Goal: Information Seeking & Learning: Learn about a topic

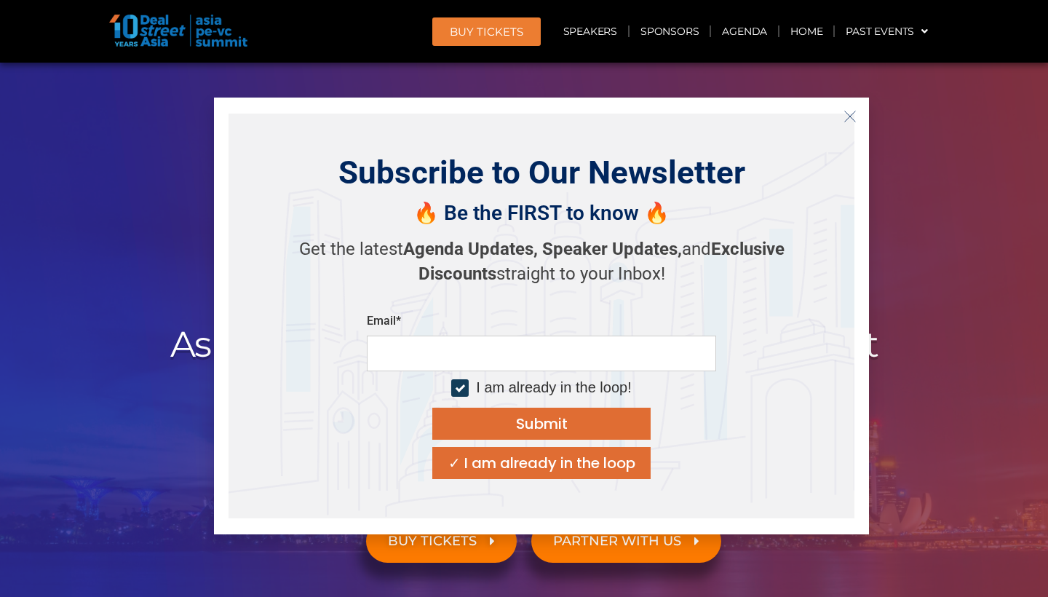
click at [855, 118] on icon "Close" at bounding box center [849, 116] width 13 height 13
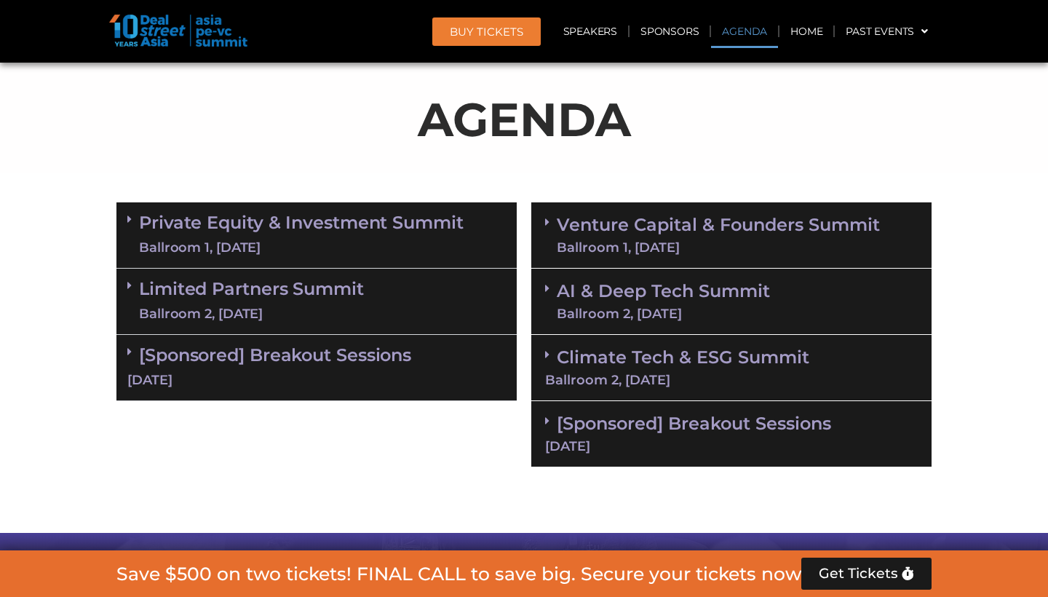
scroll to position [789, 0]
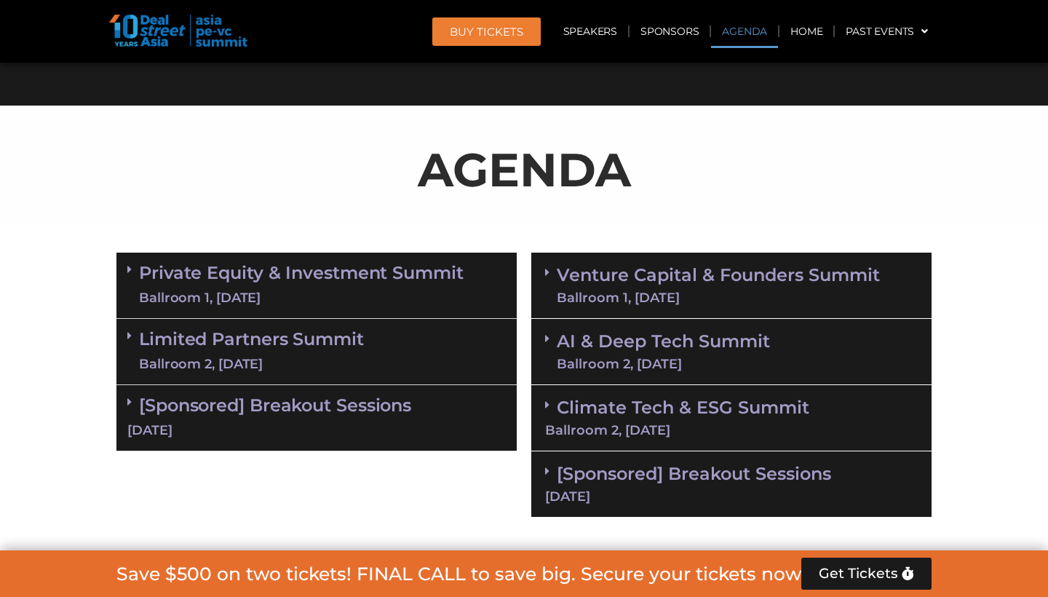
click at [200, 279] on link "Private Equity & Investment Summit Ballroom 1, 10 Sept" at bounding box center [301, 285] width 324 height 44
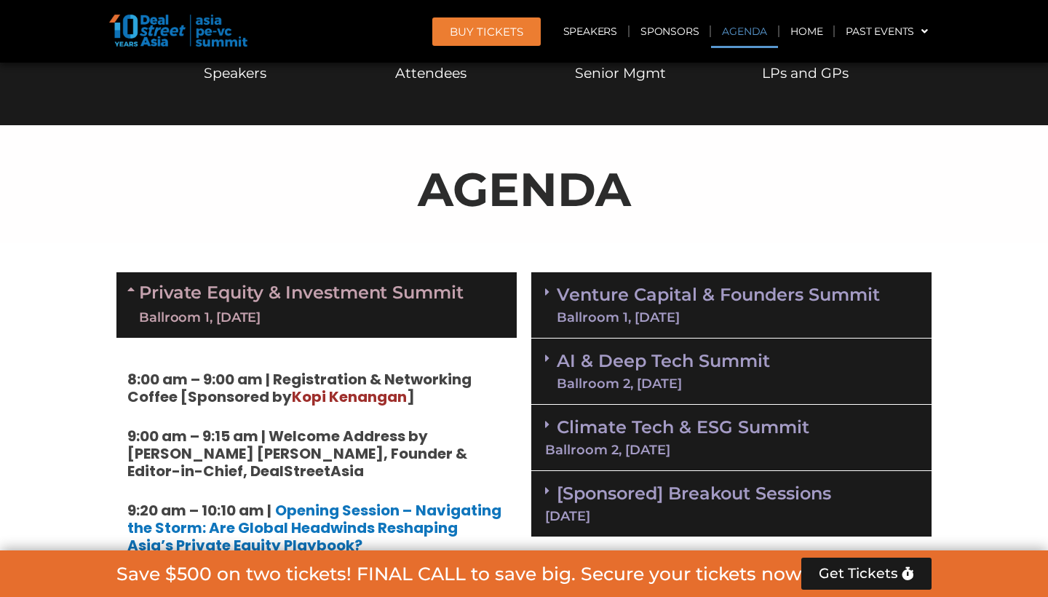
scroll to position [771, 0]
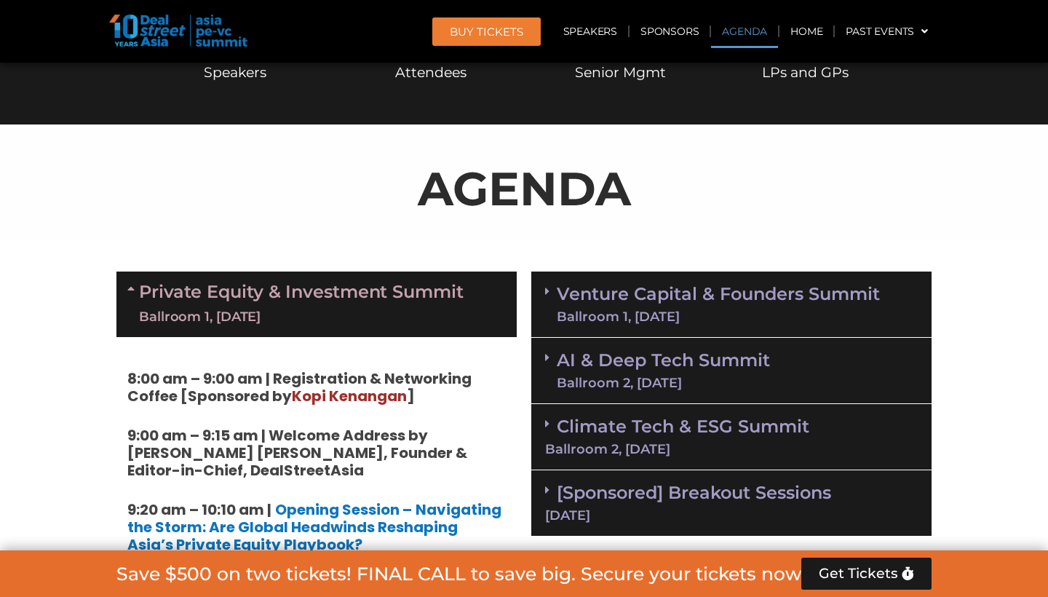
click at [130, 283] on icon at bounding box center [133, 288] width 12 height 12
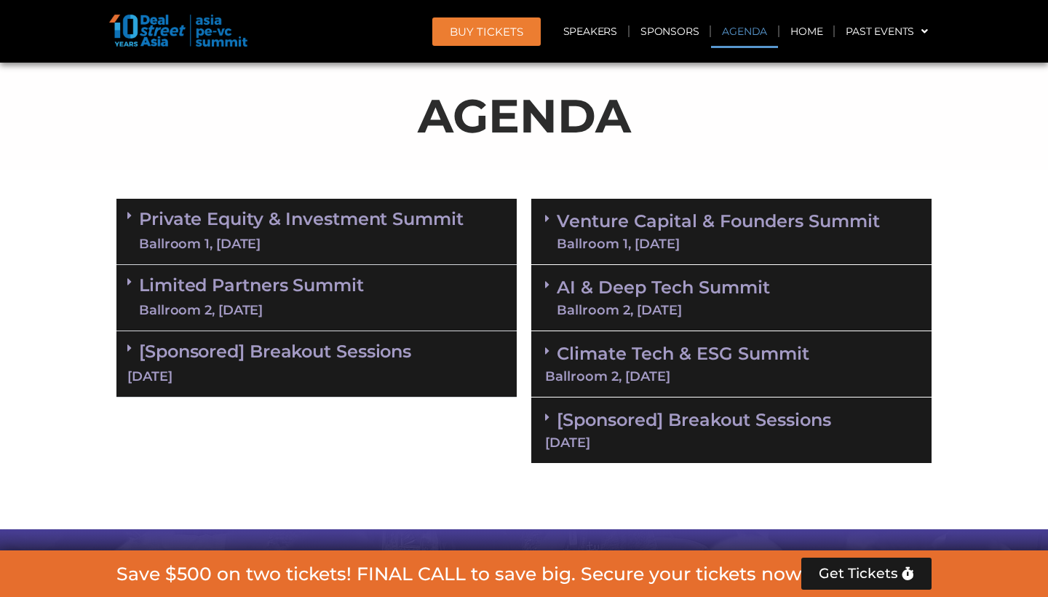
scroll to position [845, 0]
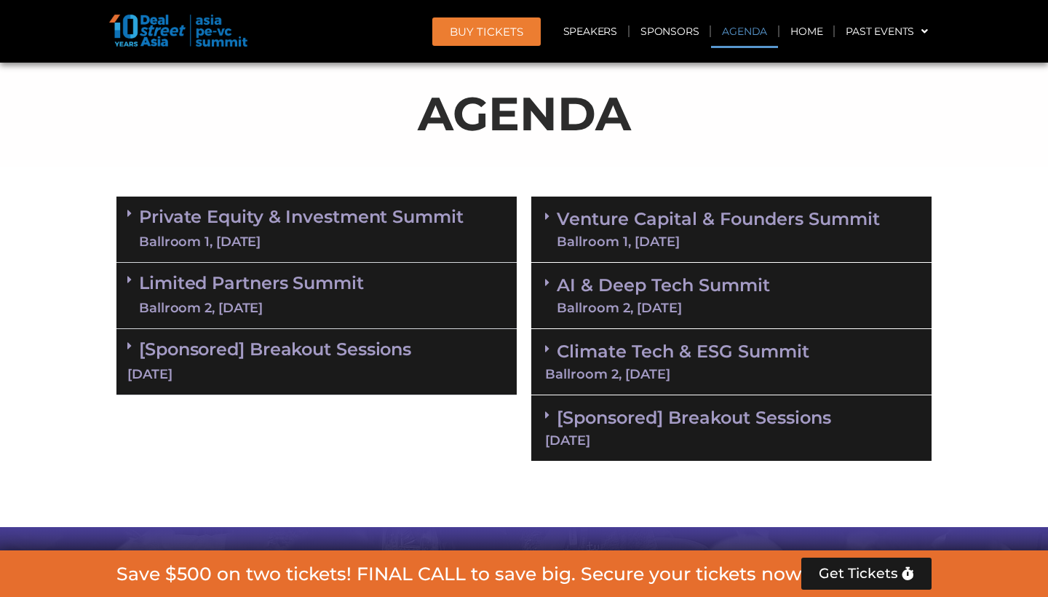
click at [157, 282] on link "Limited Partners [GEOGRAPHIC_DATA] 2, [DATE]" at bounding box center [251, 296] width 225 height 44
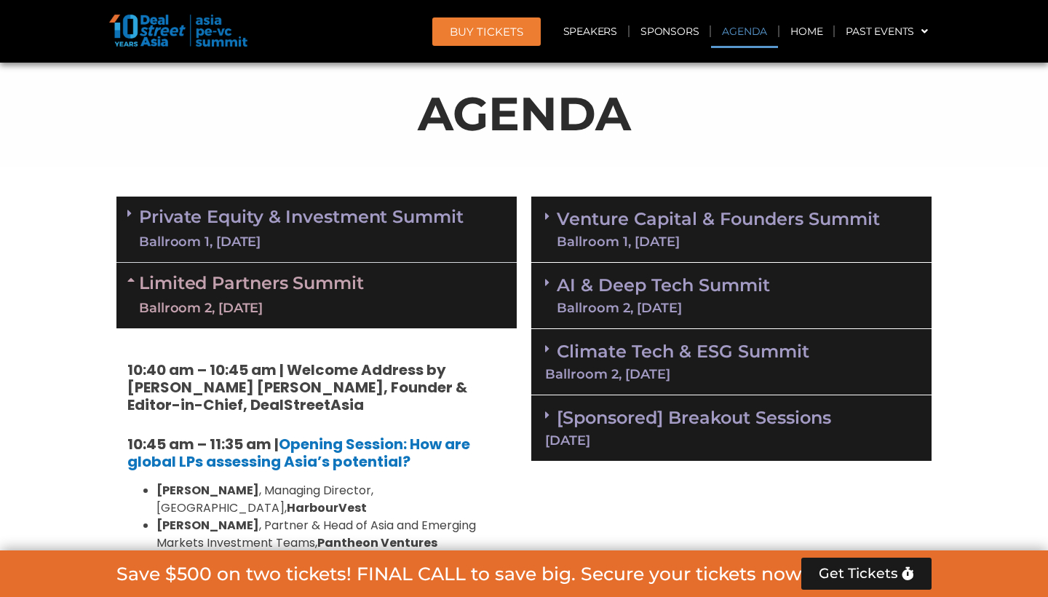
click at [125, 297] on div "Limited Partners [GEOGRAPHIC_DATA] 2, [DATE]" at bounding box center [316, 295] width 400 height 65
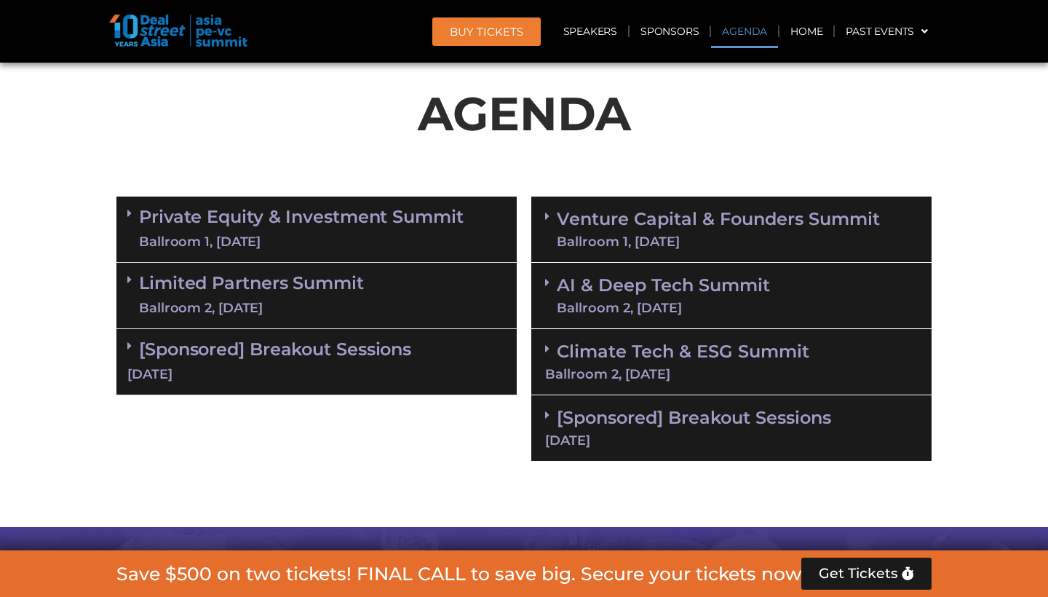
click at [157, 244] on div "Ballroom 1, [DATE]" at bounding box center [301, 242] width 324 height 18
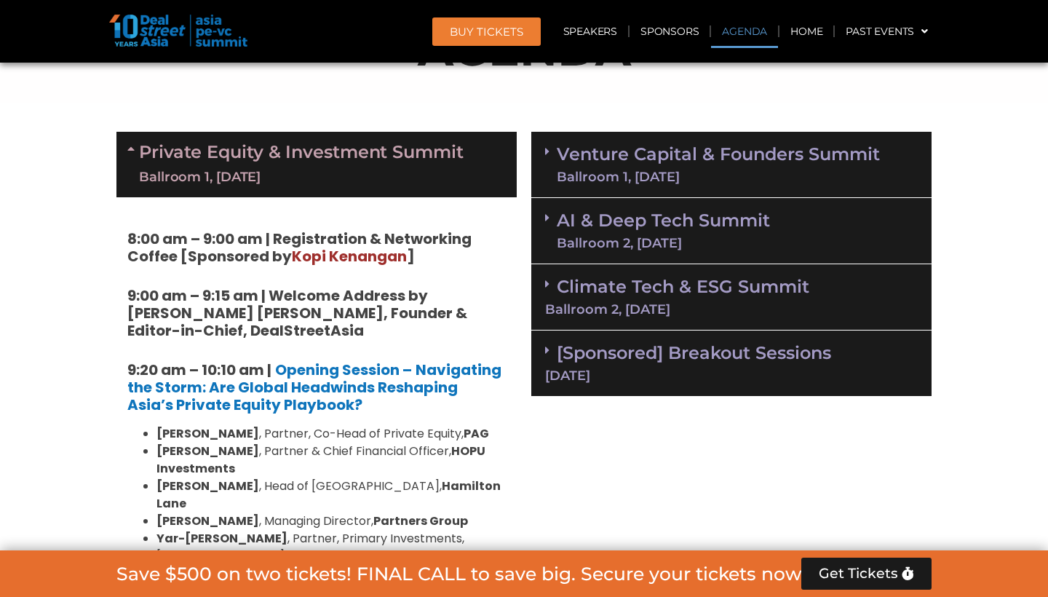
scroll to position [914, 0]
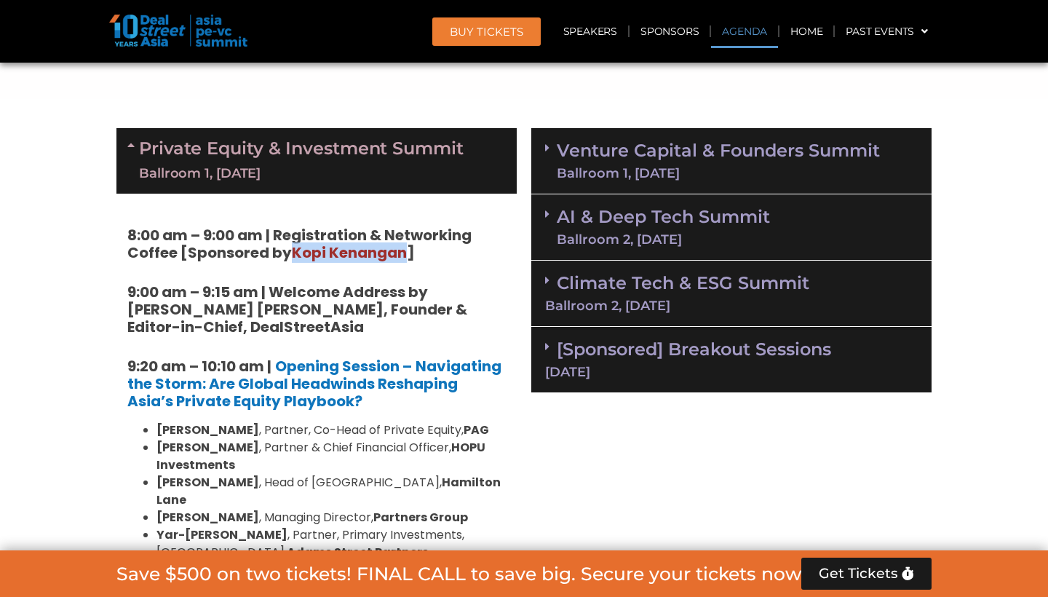
drag, startPoint x: 292, startPoint y: 250, endPoint x: 401, endPoint y: 252, distance: 109.2
click at [405, 252] on span "Kopi Kenangan" at bounding box center [349, 252] width 115 height 20
drag, startPoint x: 292, startPoint y: 250, endPoint x: 405, endPoint y: 249, distance: 113.5
click at [404, 249] on span "Kopi Kenangan" at bounding box center [349, 252] width 115 height 20
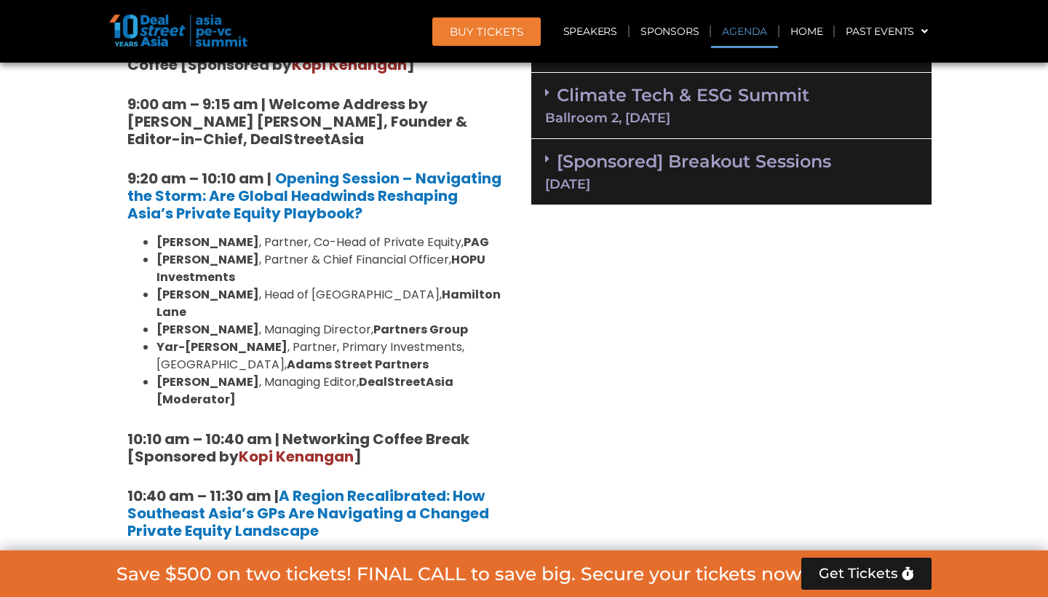
scroll to position [1100, 0]
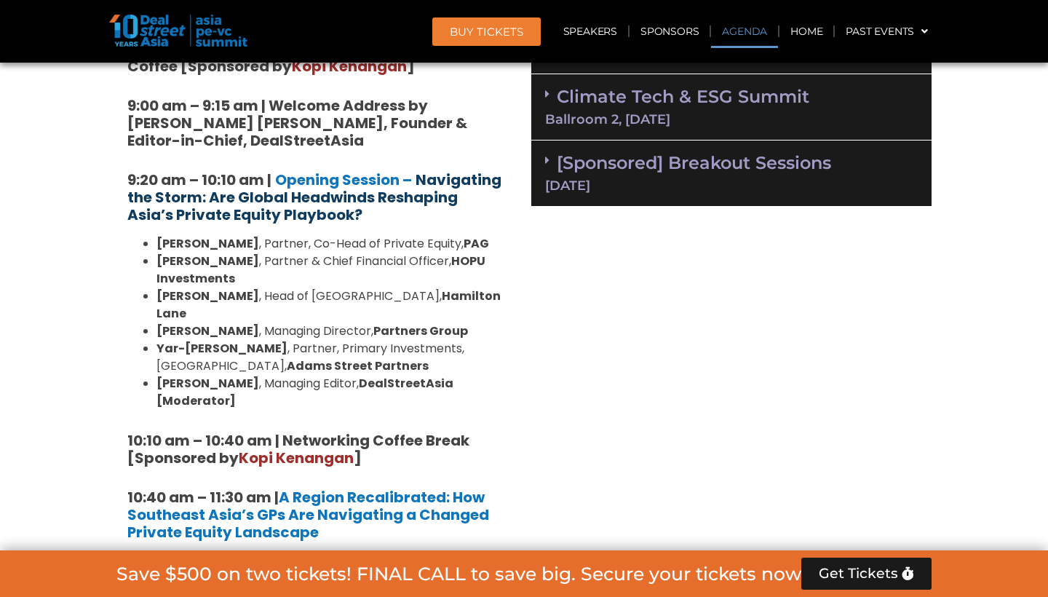
click at [290, 201] on strong "Navigating the Storm: Are Global Headwinds Reshaping Asia’s Private Equity Play…" at bounding box center [314, 197] width 374 height 55
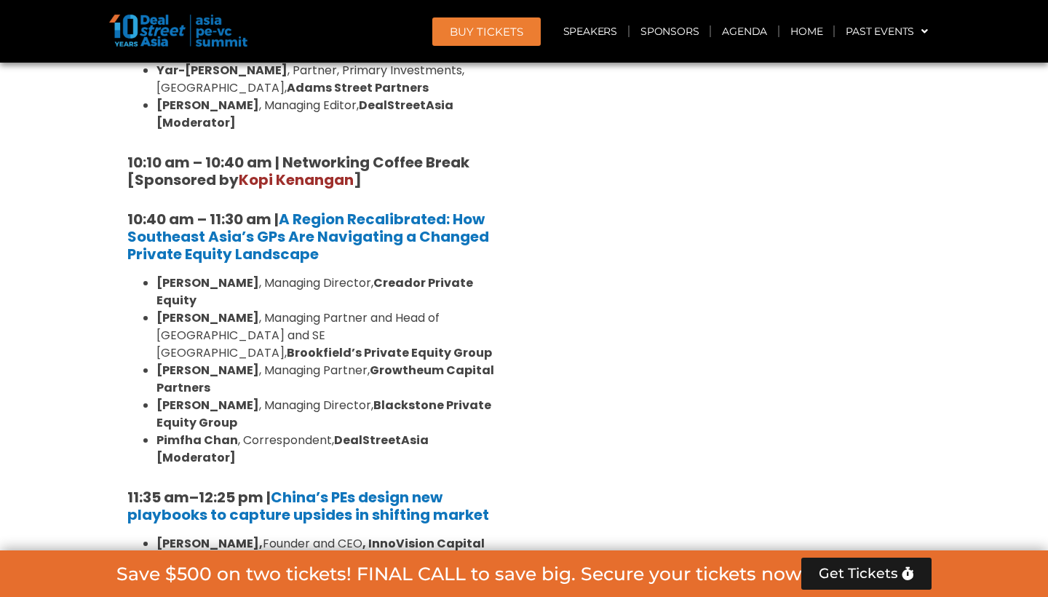
scroll to position [1417, 0]
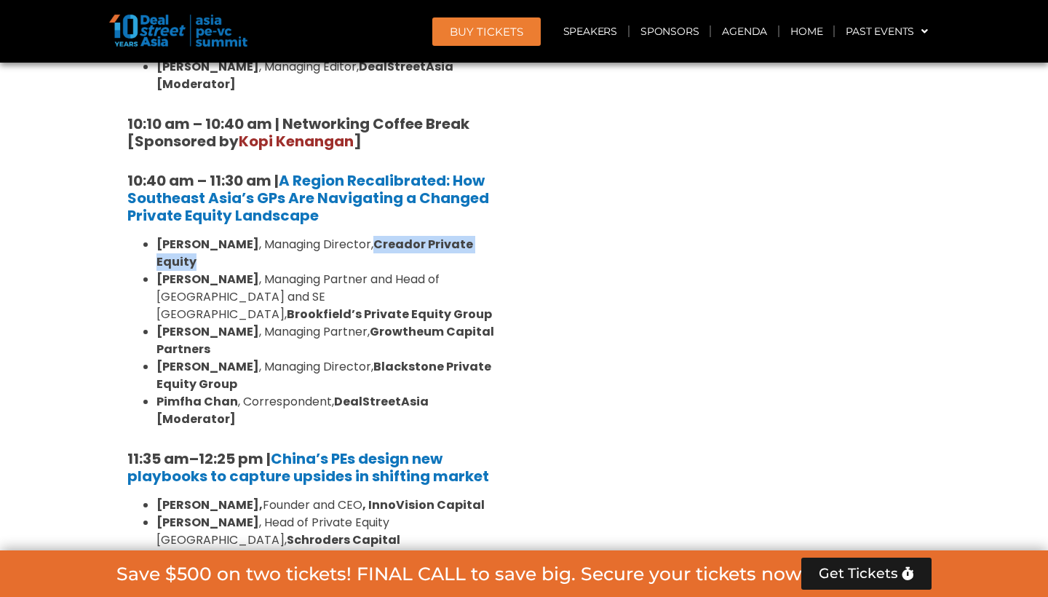
drag, startPoint x: 375, startPoint y: 207, endPoint x: 195, endPoint y: 222, distance: 181.0
click at [195, 236] on li "Omar Mahmoud , Managing Director, Creador Private Equity" at bounding box center [330, 253] width 349 height 35
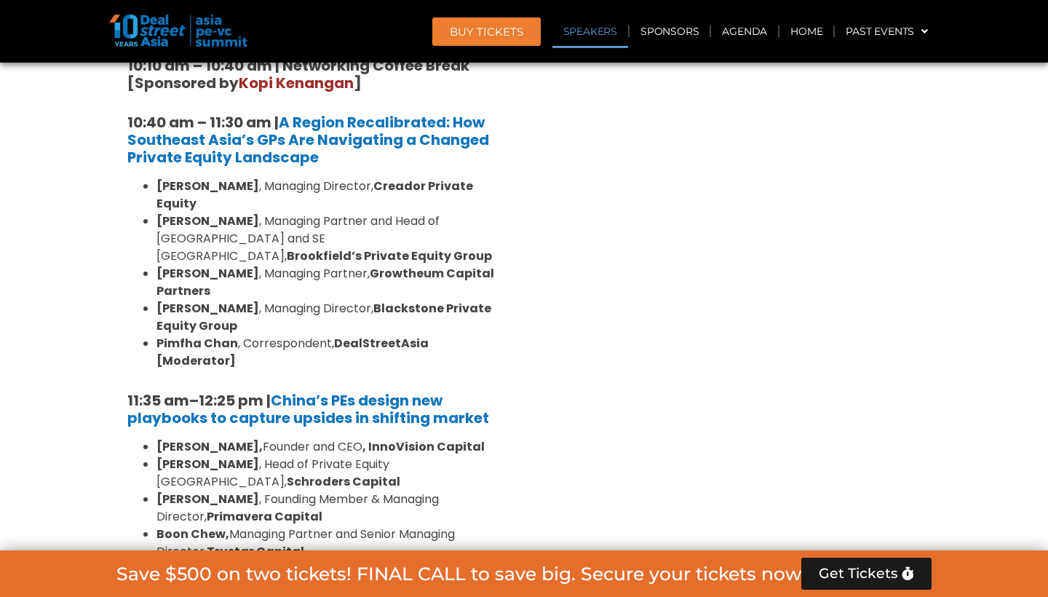
scroll to position [1473, 0]
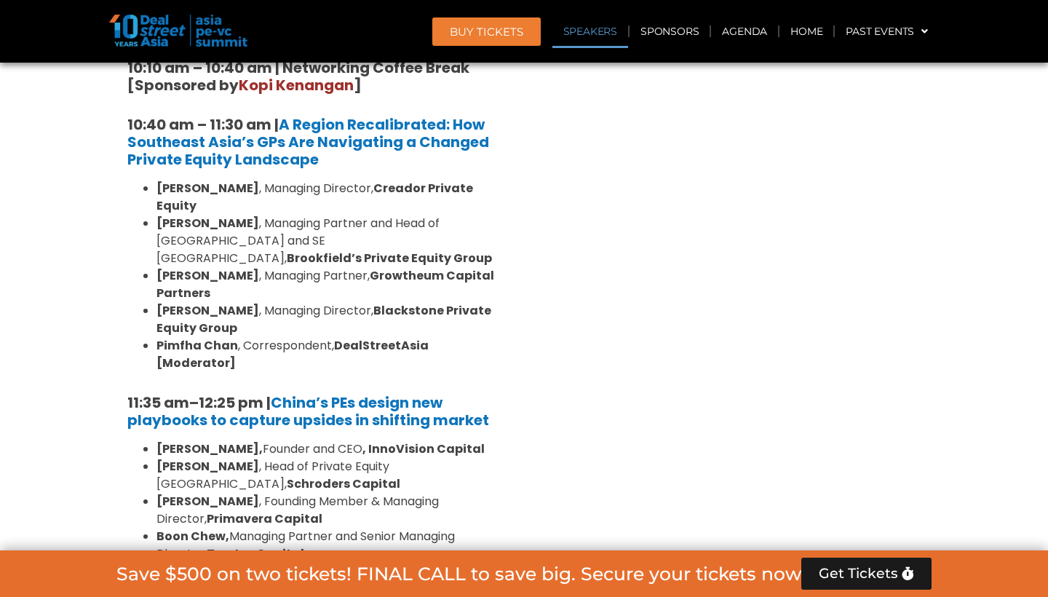
drag, startPoint x: 159, startPoint y: 255, endPoint x: 260, endPoint y: 255, distance: 101.9
click at [259, 302] on strong "[PERSON_NAME]" at bounding box center [207, 310] width 103 height 17
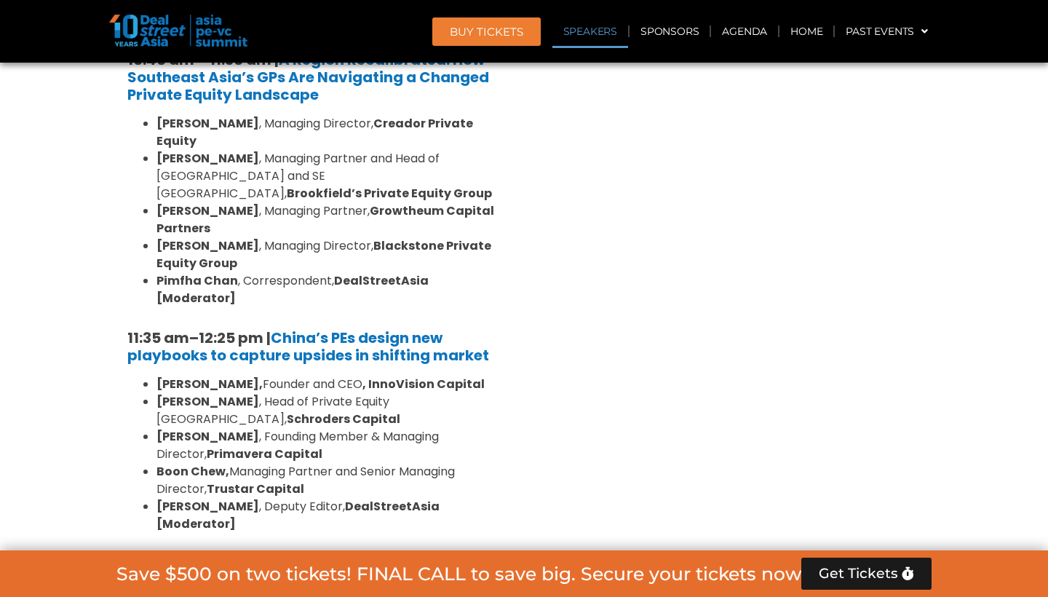
scroll to position [1539, 0]
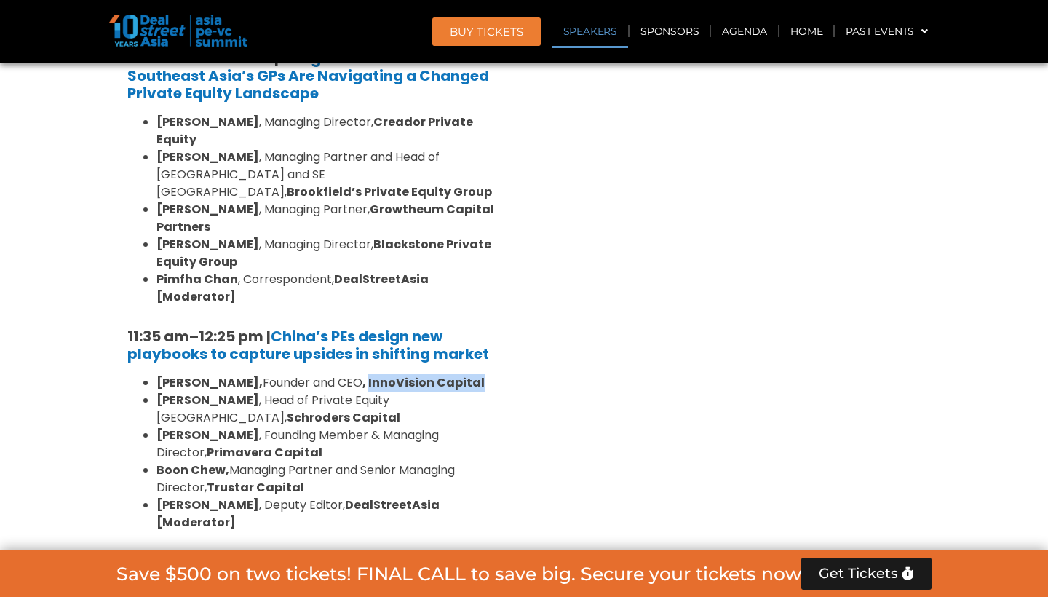
drag, startPoint x: 331, startPoint y: 310, endPoint x: 447, endPoint y: 314, distance: 116.5
click at [447, 374] on li "Lane Zhao, Founder and CEO , InnoVision Capital" at bounding box center [330, 382] width 349 height 17
drag, startPoint x: 383, startPoint y: 327, endPoint x: 492, endPoint y: 331, distance: 108.5
click at [492, 391] on li "Jun Qian , Head of Private Equity China, Schroders Capital" at bounding box center [330, 408] width 349 height 35
click at [367, 426] on li "Philip Hu , Founding Member & Managing Director, Primavera Capital" at bounding box center [330, 443] width 349 height 35
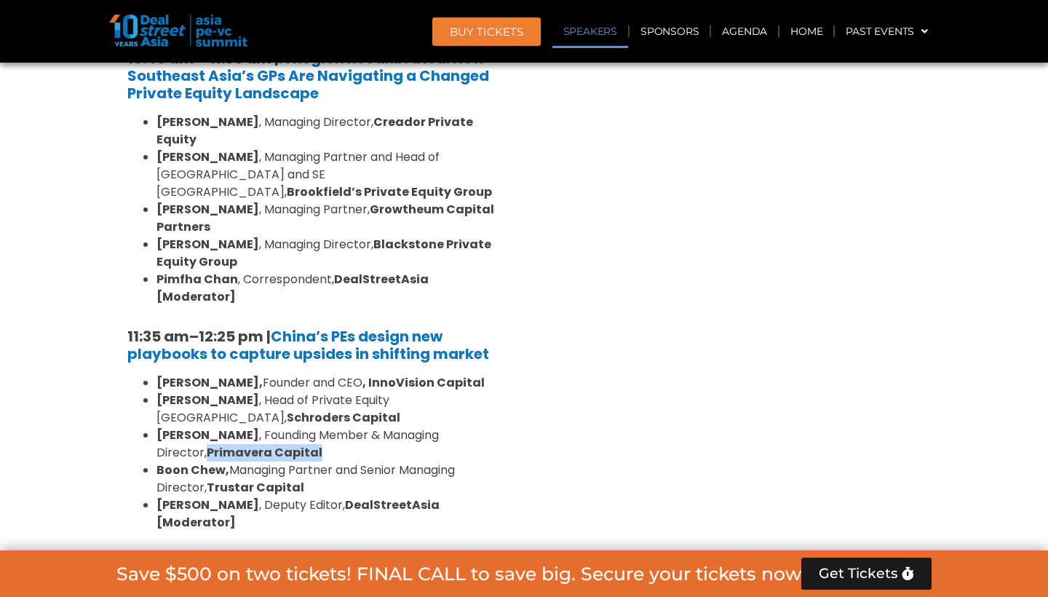
drag, startPoint x: 156, startPoint y: 361, endPoint x: 271, endPoint y: 365, distance: 115.8
click at [271, 374] on ul "Lane Zhao, Founder and CEO , InnoVision Capital Jun Qian , Head of Private Equi…" at bounding box center [316, 452] width 378 height 157
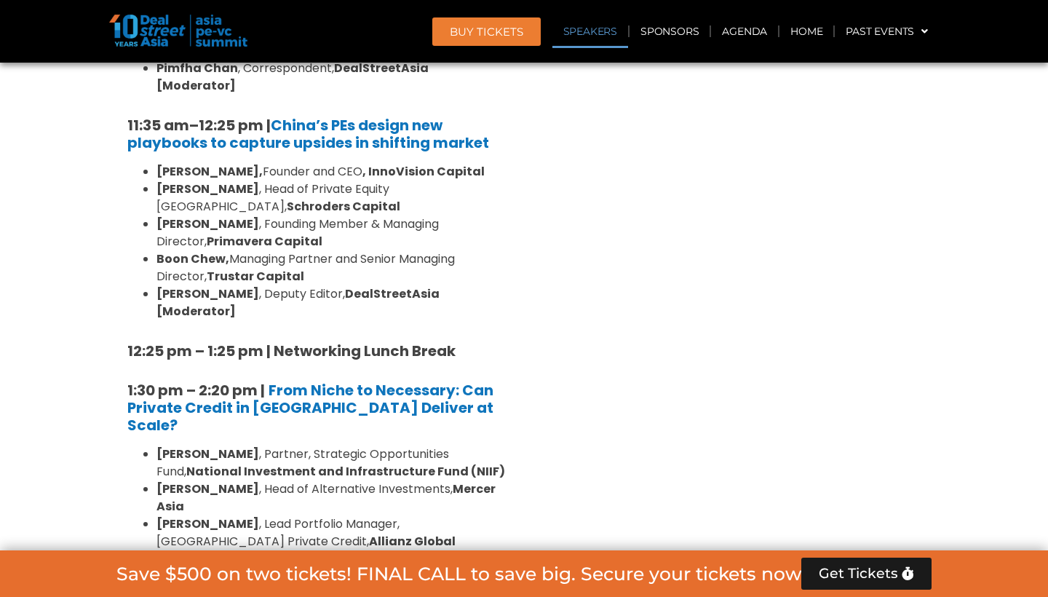
scroll to position [1753, 0]
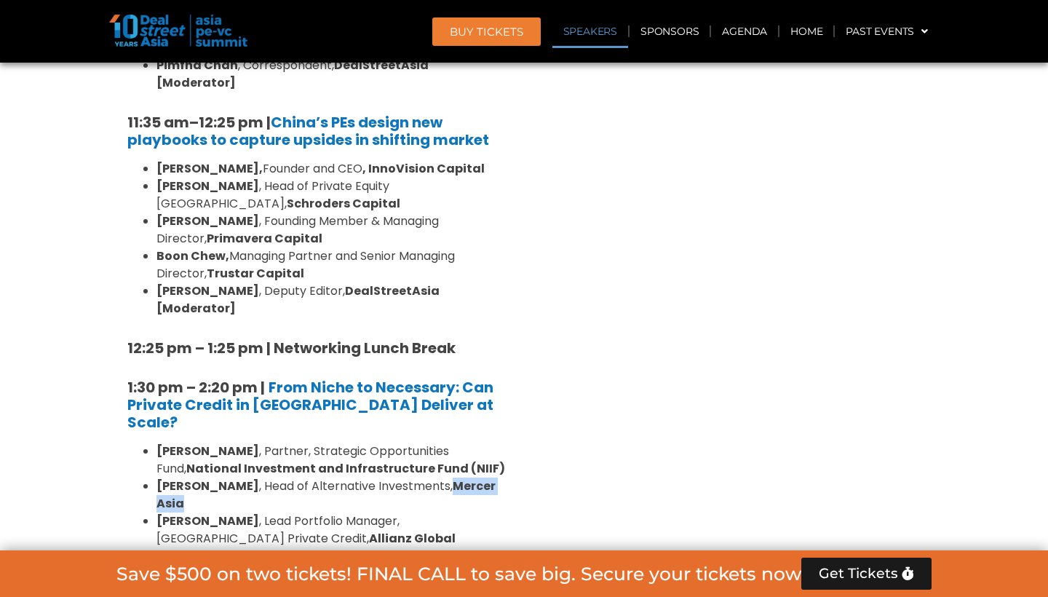
drag, startPoint x: 426, startPoint y: 360, endPoint x: 499, endPoint y: 362, distance: 73.5
click at [499, 477] on li "Johnny Adji , Head of Alternative Investments, Mercer Asia" at bounding box center [330, 494] width 349 height 35
click at [331, 565] on strong "Barings’ Asia Pacific Private Finance Group" at bounding box center [318, 582] width 324 height 34
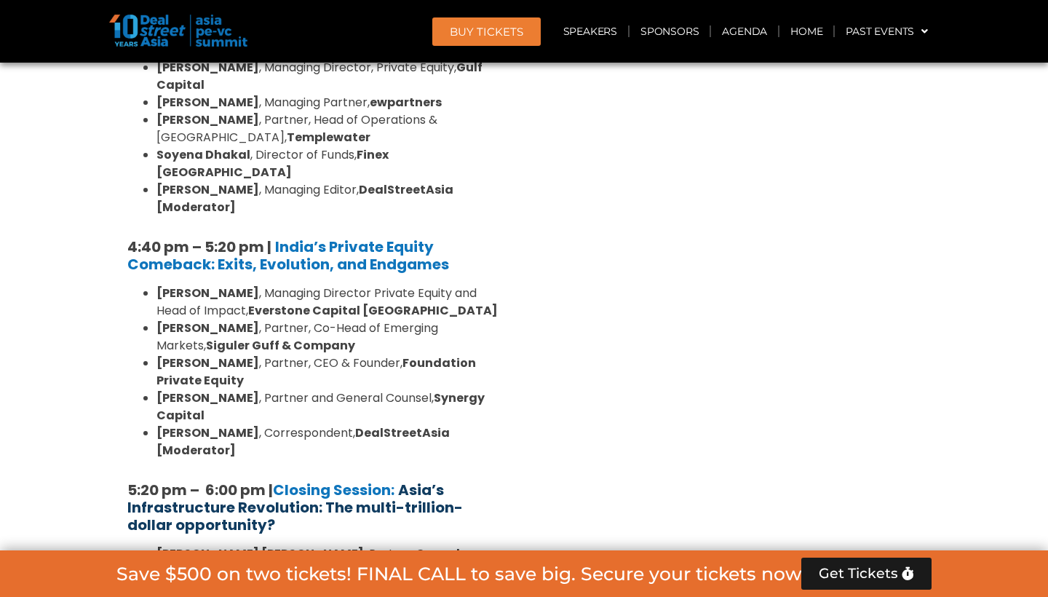
scroll to position [2787, 0]
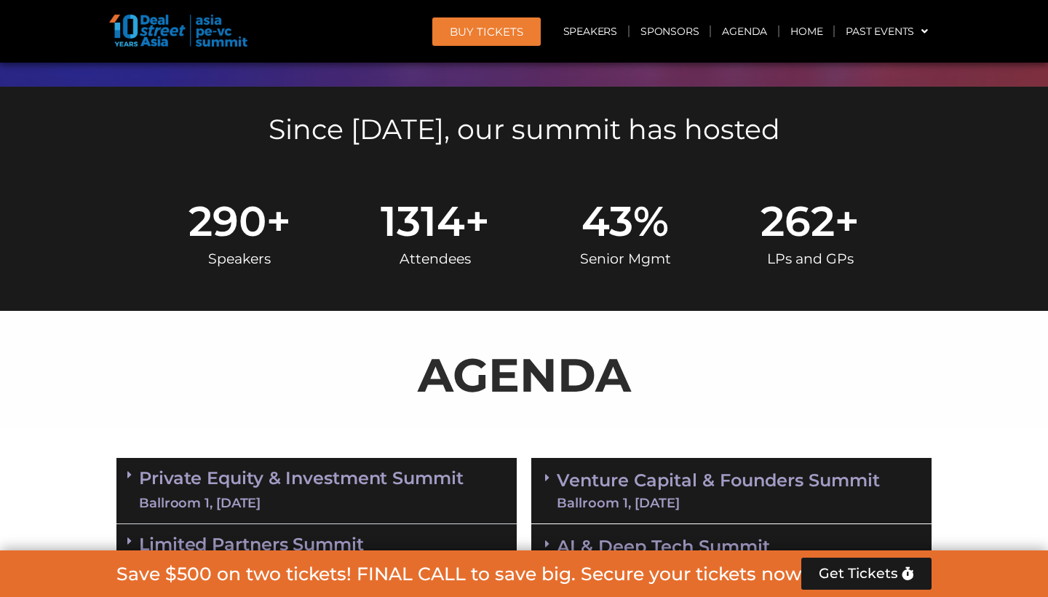
scroll to position [622, 0]
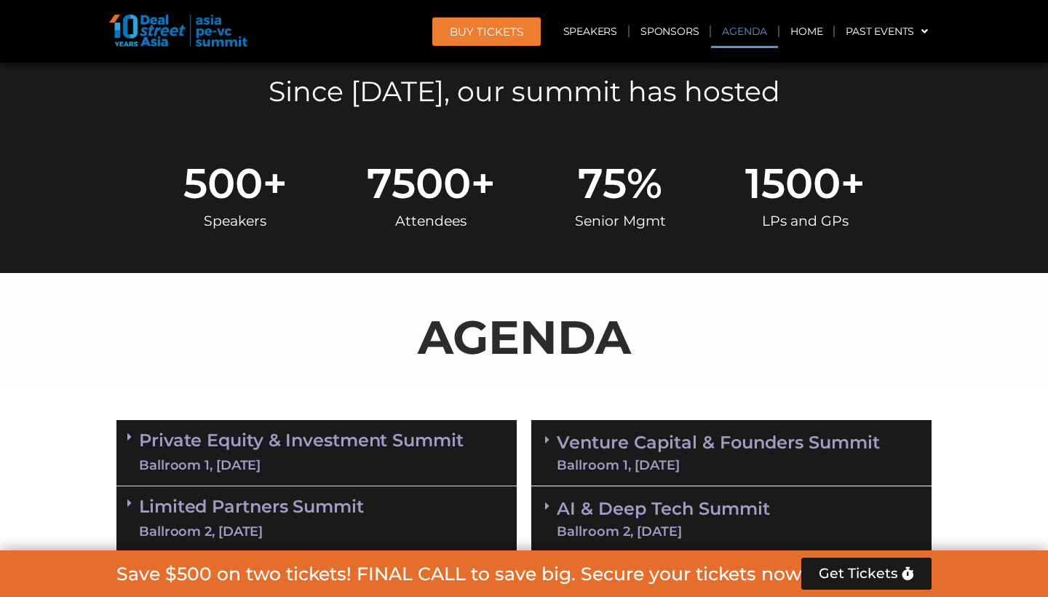
click at [754, 23] on link "Agenda" at bounding box center [744, 31] width 67 height 33
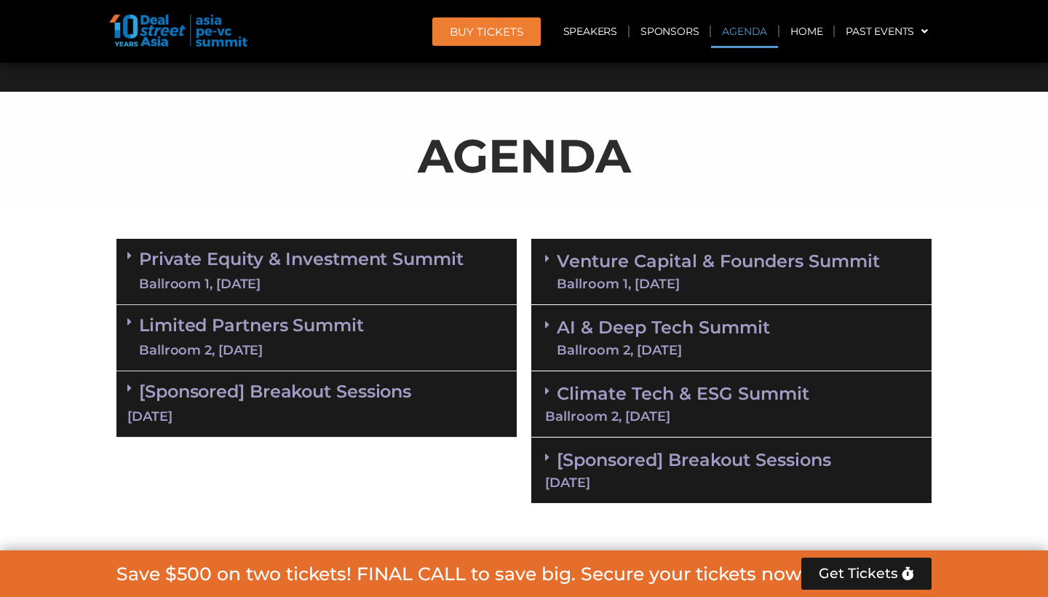
scroll to position [837, 0]
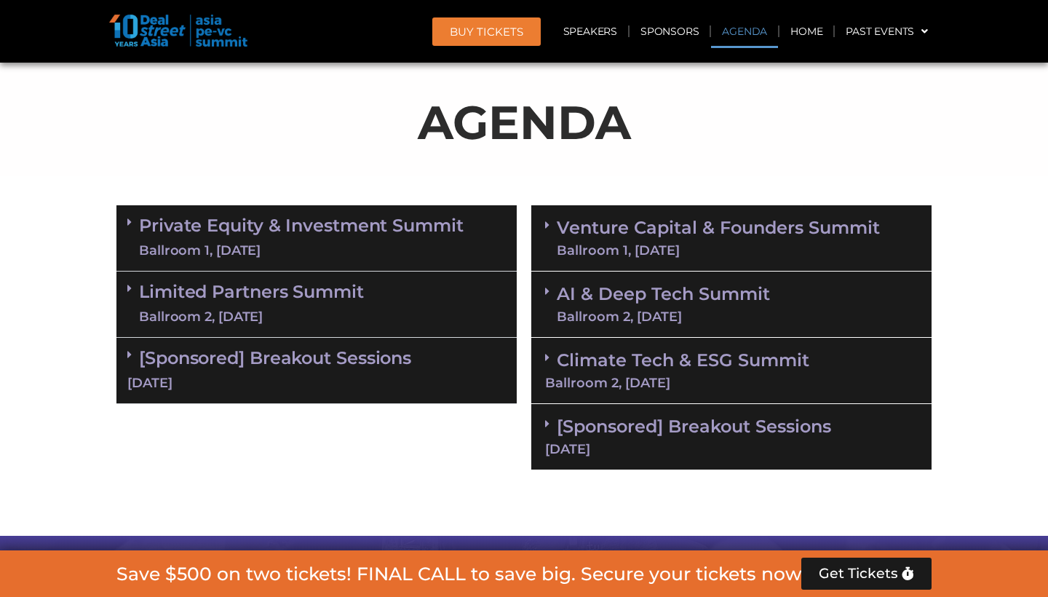
click at [215, 302] on link "Limited Partners [GEOGRAPHIC_DATA] 2, [DATE]" at bounding box center [251, 304] width 225 height 44
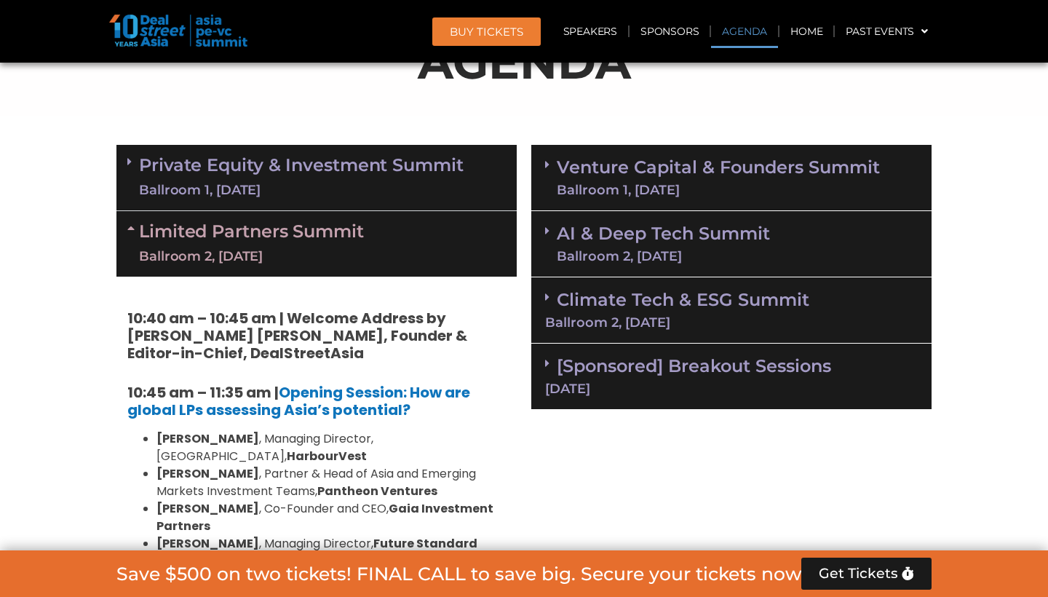
scroll to position [934, 0]
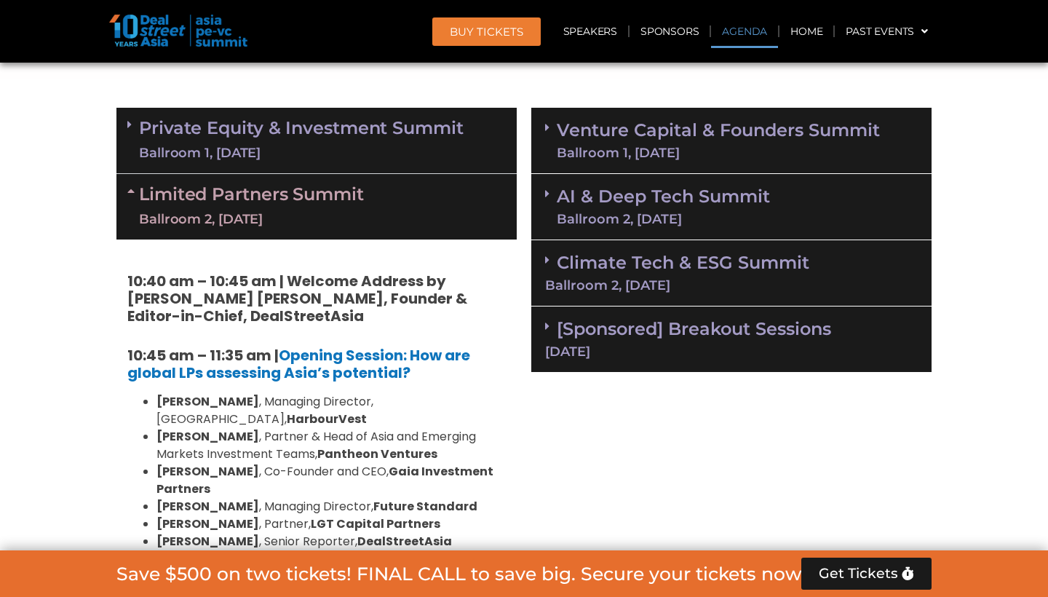
click at [209, 202] on link "Limited Partners [GEOGRAPHIC_DATA] 2, [DATE]" at bounding box center [251, 207] width 225 height 44
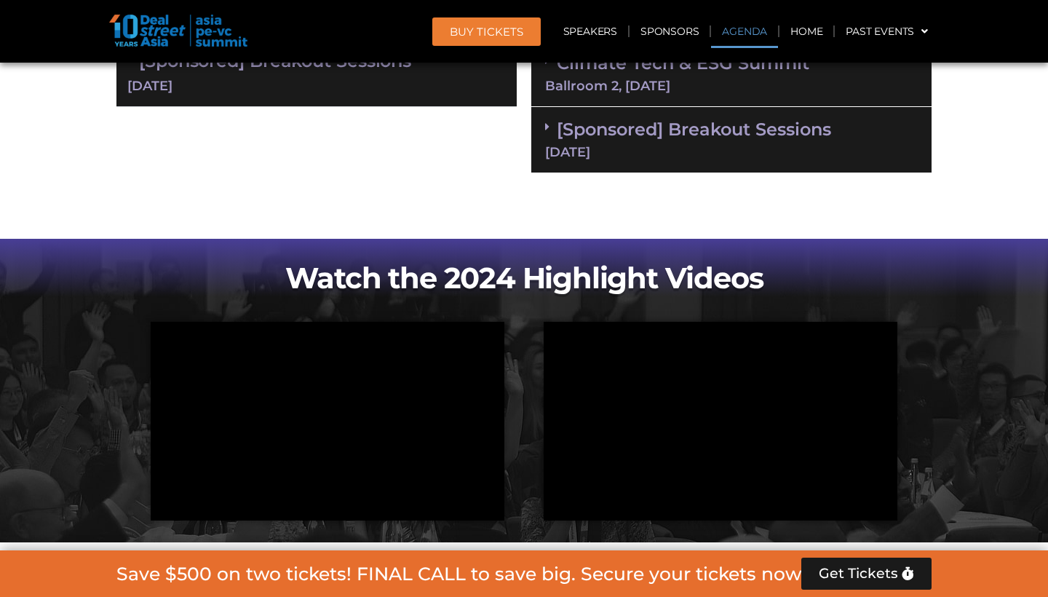
scroll to position [1038, 0]
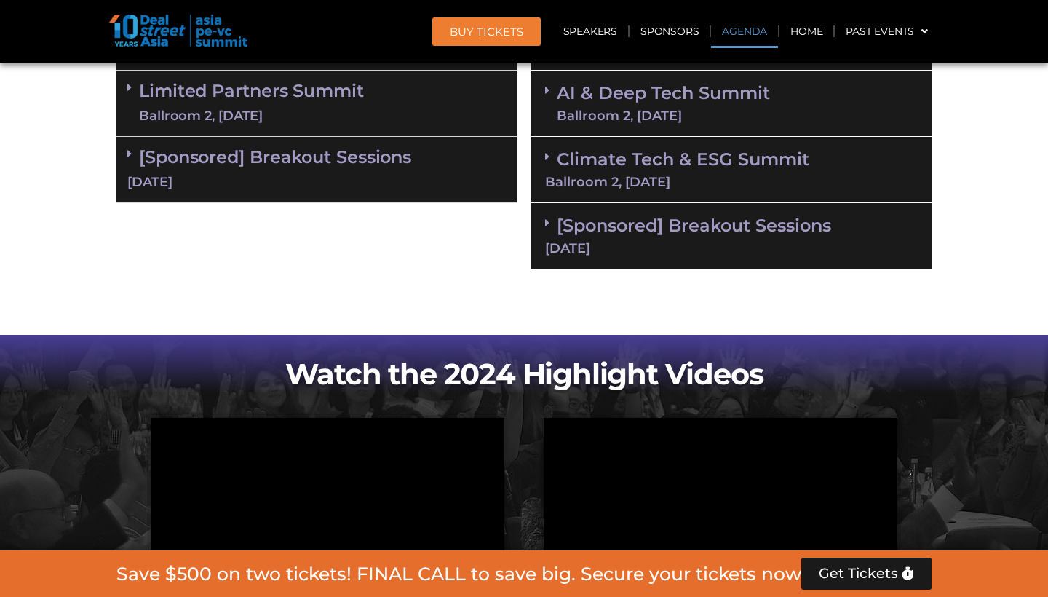
click at [195, 180] on div "[DATE]" at bounding box center [316, 182] width 378 height 18
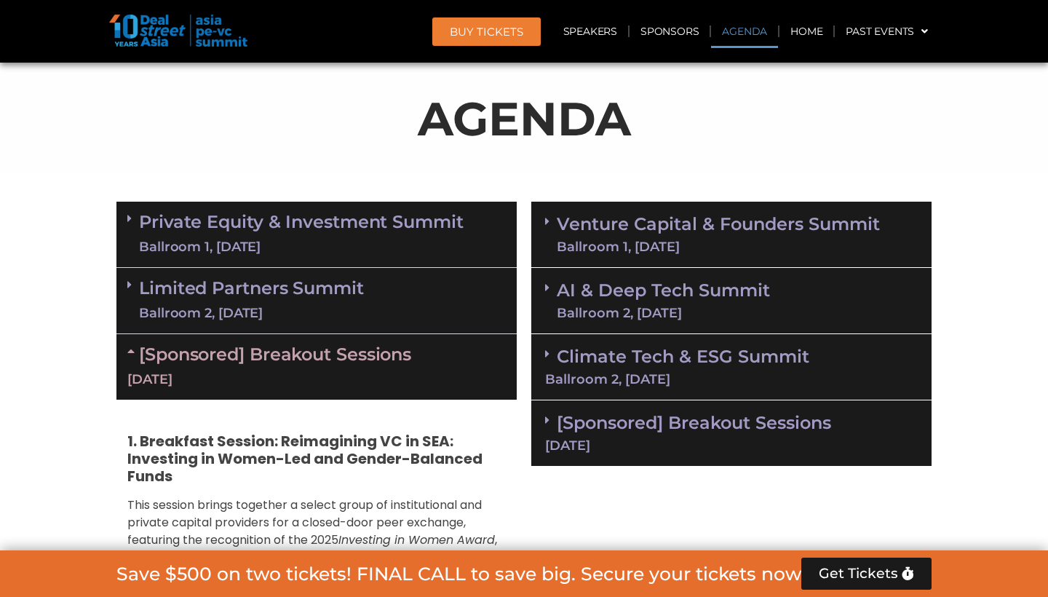
scroll to position [841, 0]
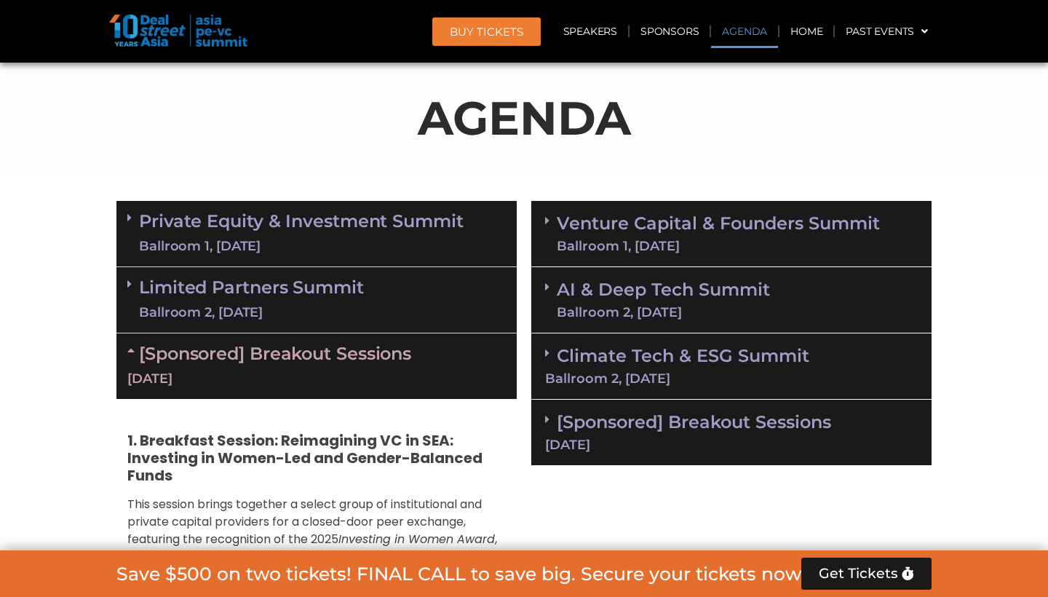
click at [251, 288] on link "Limited Partners [GEOGRAPHIC_DATA] 2, [DATE]" at bounding box center [251, 300] width 225 height 44
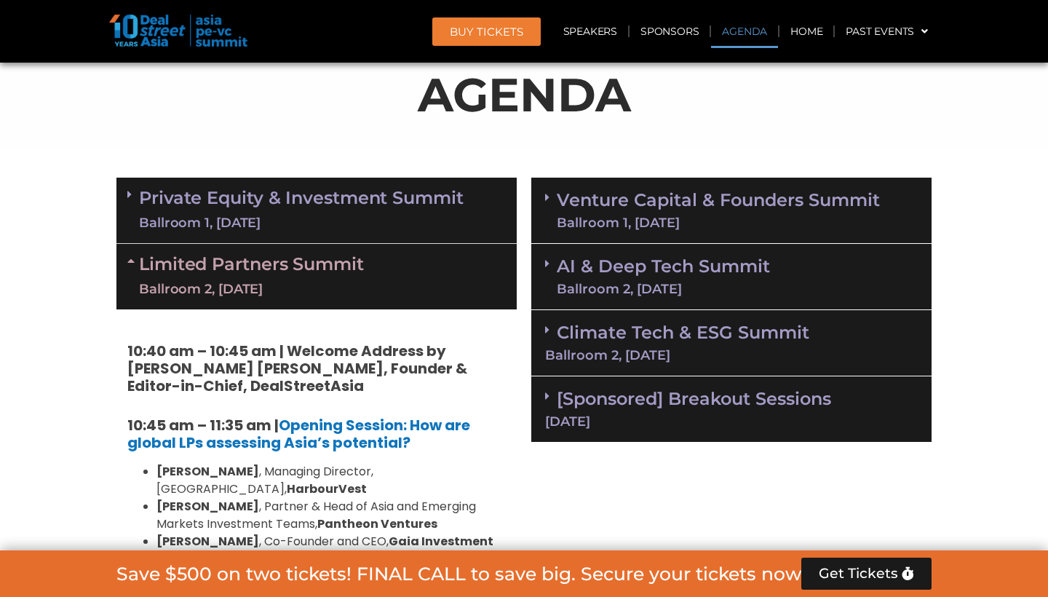
scroll to position [867, 0]
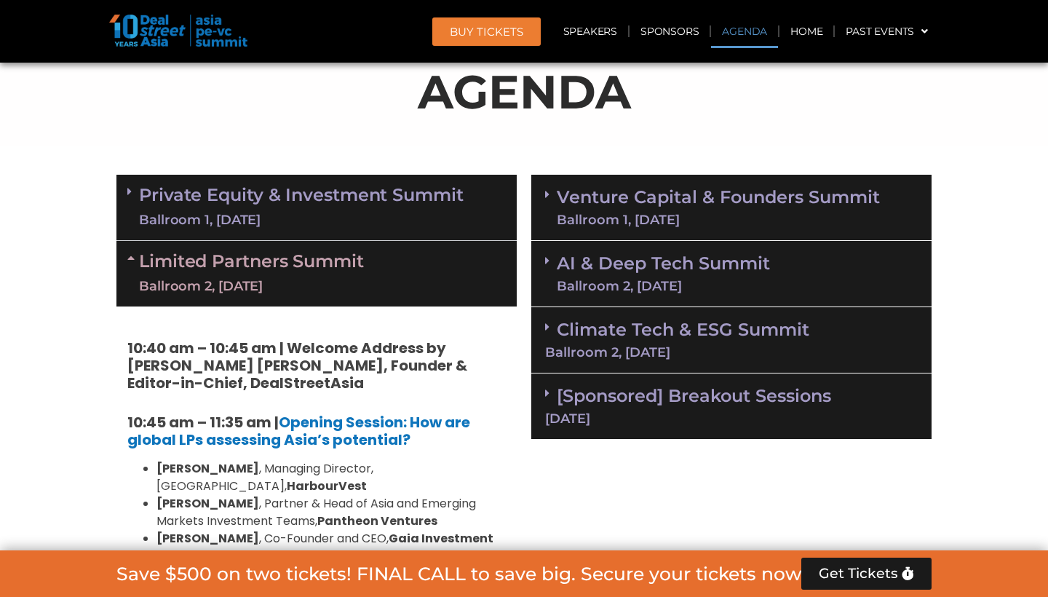
click at [233, 273] on link "Limited Partners [GEOGRAPHIC_DATA] 2, [DATE]" at bounding box center [251, 274] width 225 height 44
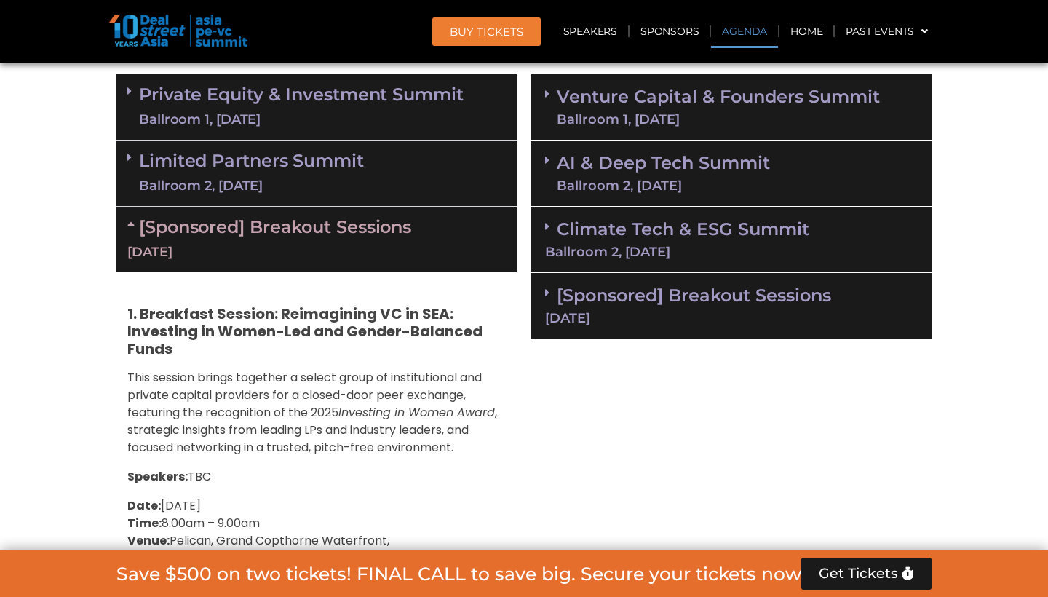
scroll to position [969, 0]
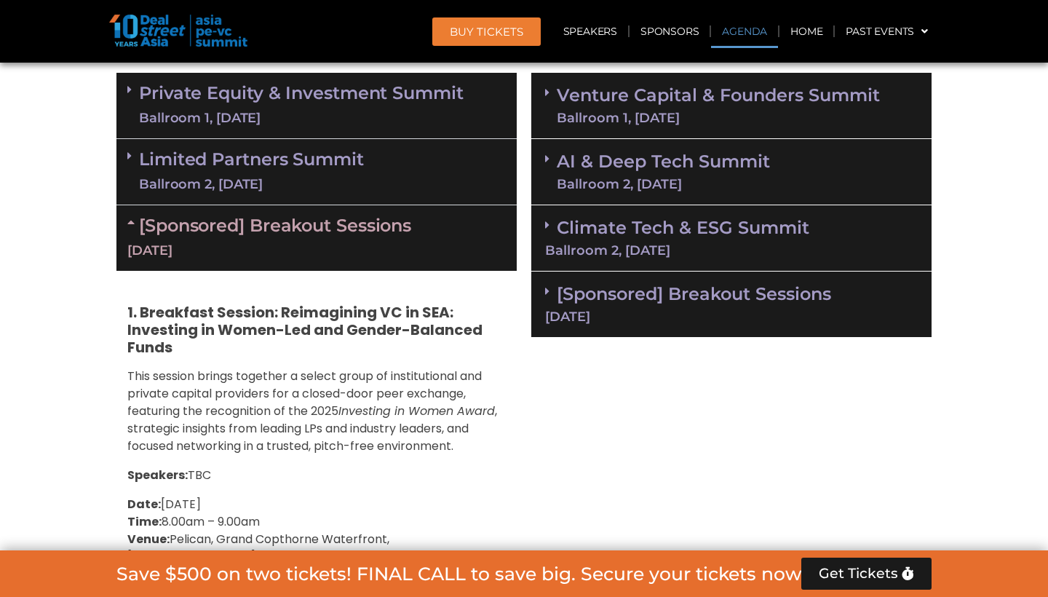
click at [199, 215] on link "[Sponsored] Breakout Sessions [DATE]" at bounding box center [316, 237] width 378 height 45
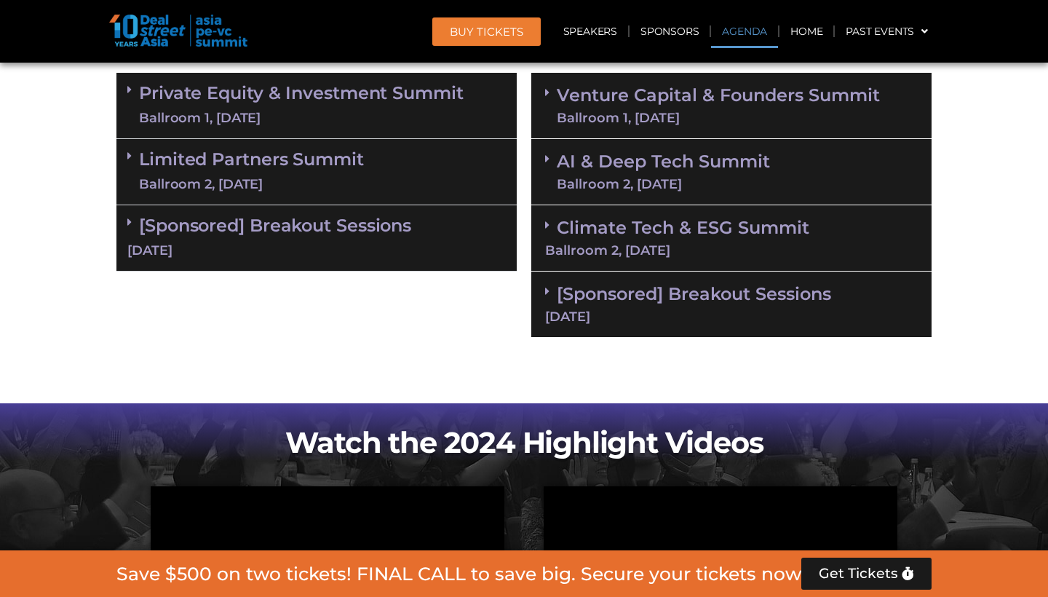
click at [223, 175] on div "Ballroom 2, [DATE]" at bounding box center [251, 184] width 225 height 18
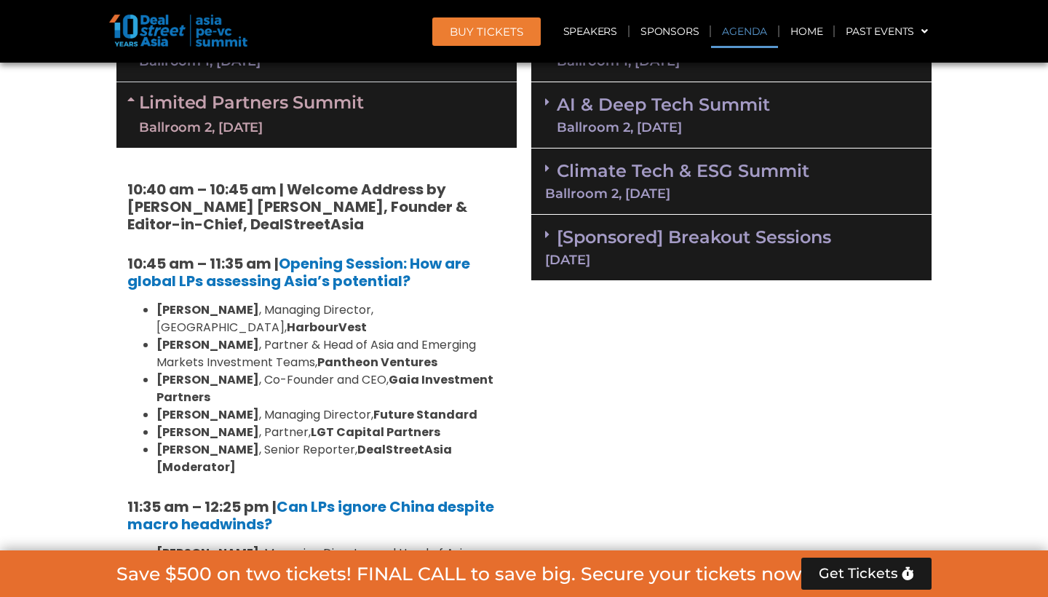
scroll to position [1027, 0]
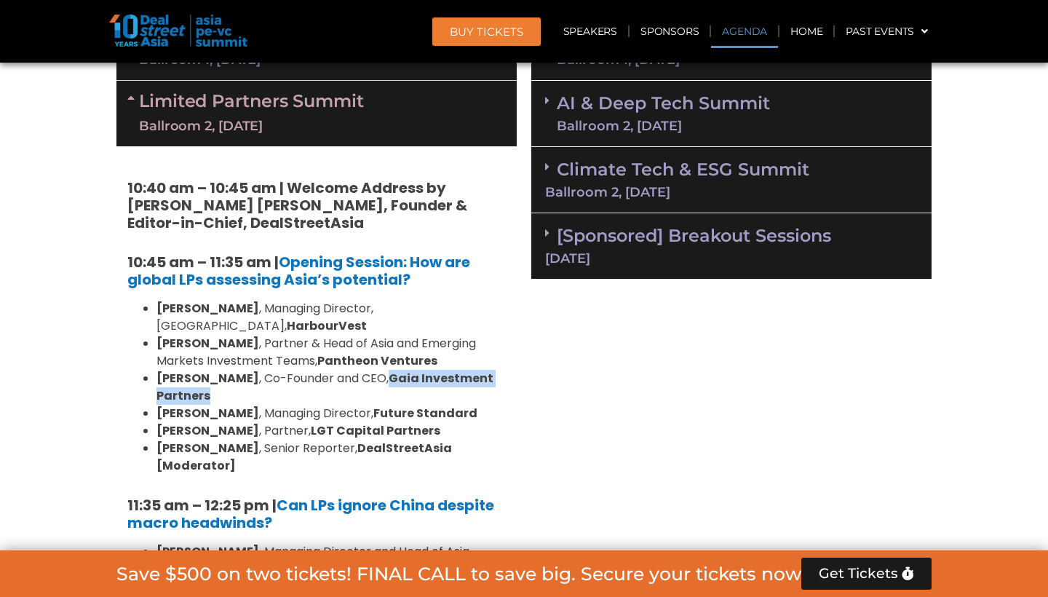
drag, startPoint x: 360, startPoint y: 357, endPoint x: 208, endPoint y: 375, distance: 153.1
click at [208, 375] on li "[PERSON_NAME] , Co-Founder and CEO, Gaia Investment Partners" at bounding box center [330, 387] width 349 height 35
click at [267, 335] on li "[PERSON_NAME] , Partner & Head of Asia and Emerging Markets Investment Teams, P…" at bounding box center [330, 352] width 349 height 35
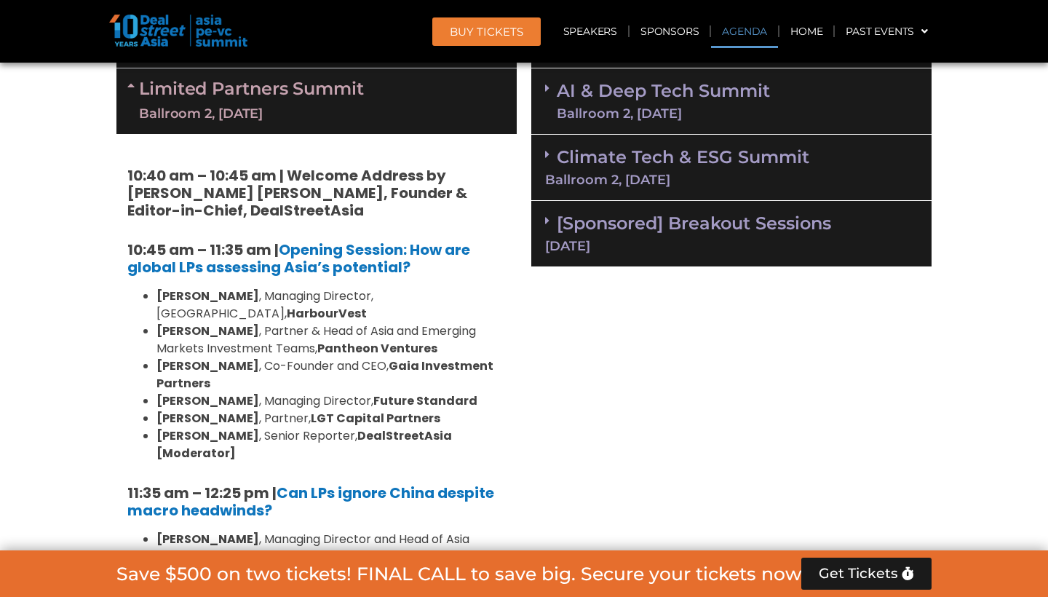
scroll to position [1043, 0]
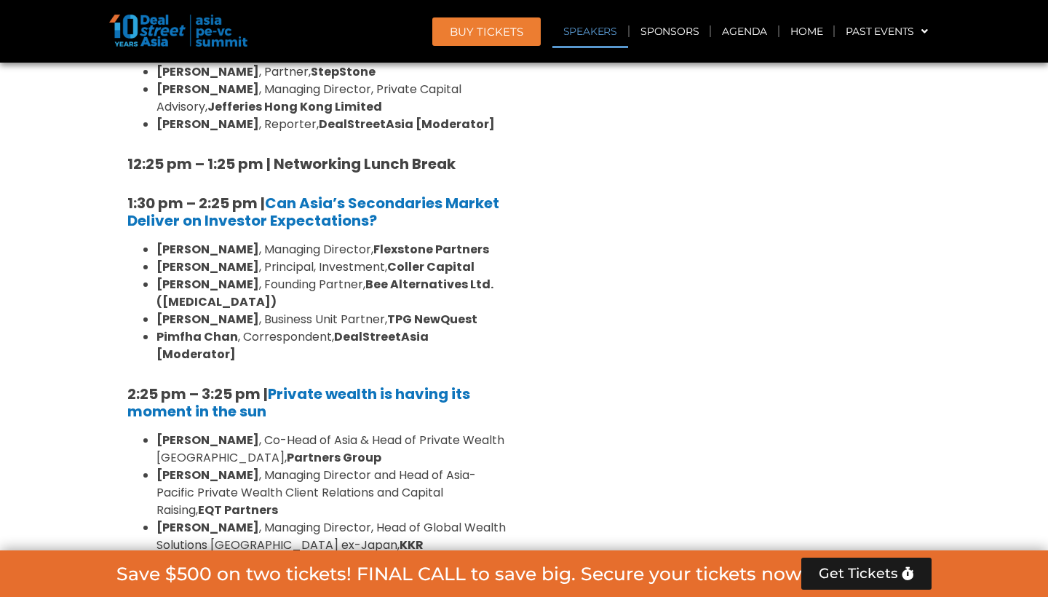
scroll to position [1669, 0]
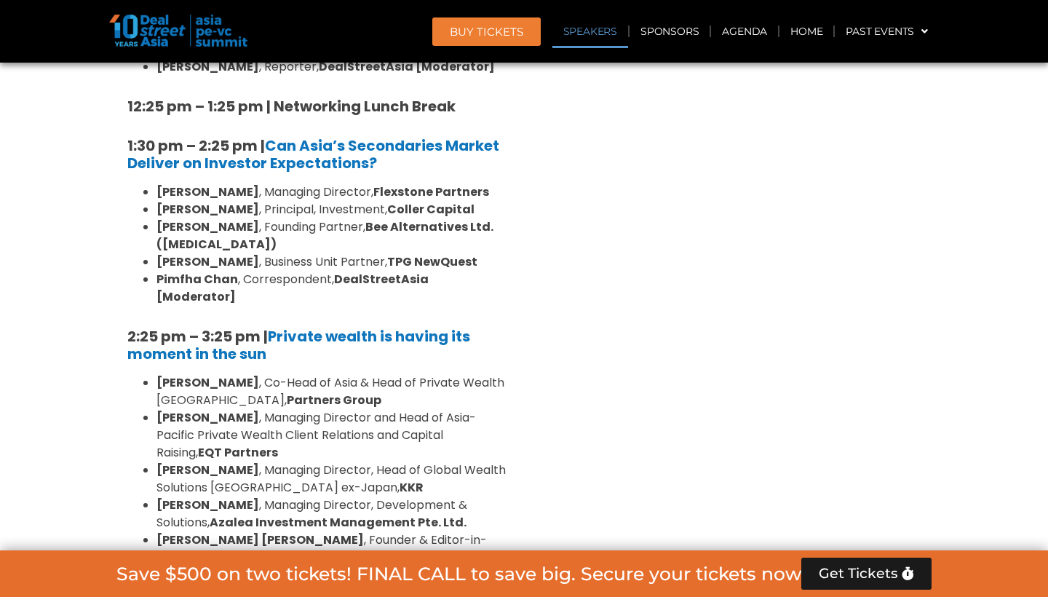
click at [59, 333] on section "Private Equity & Investment Summit Ballroom 1, [DATE] 8:00 am – 9:00 am | Regis…" at bounding box center [524, 297] width 1048 height 1862
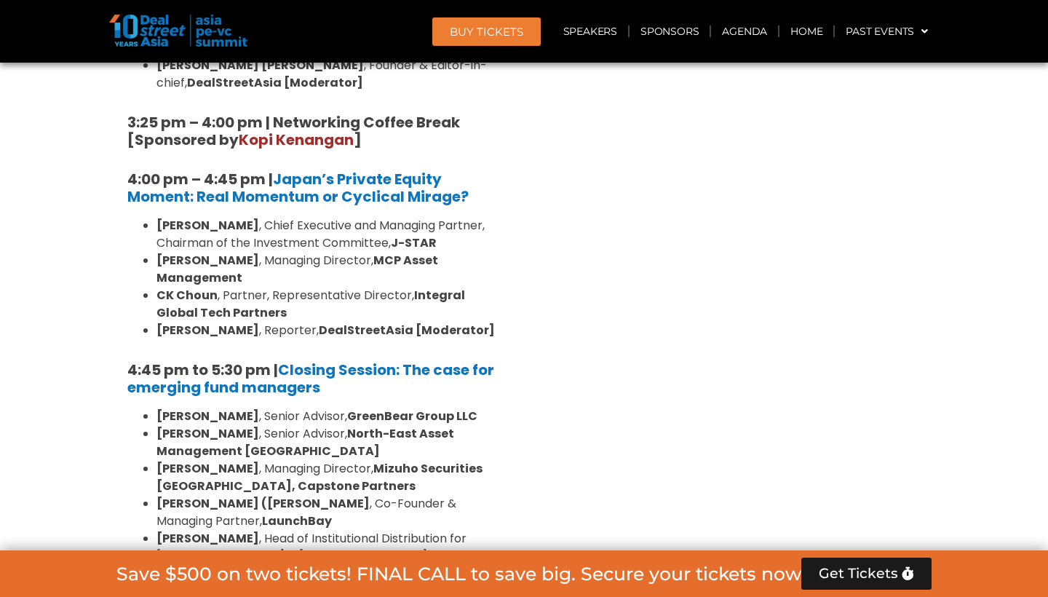
scroll to position [2198, 0]
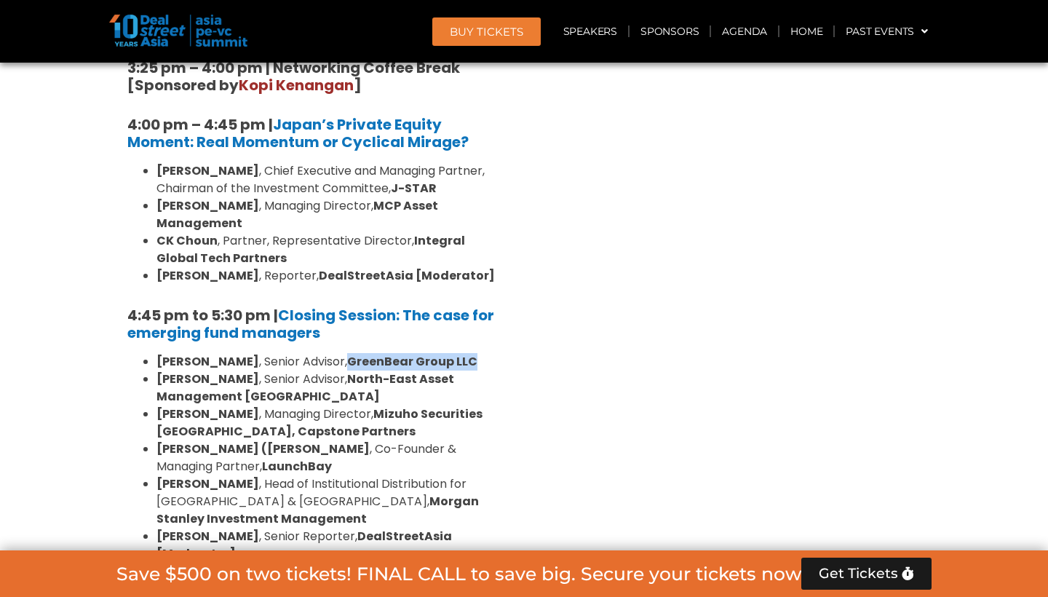
drag, startPoint x: 332, startPoint y: 271, endPoint x: 461, endPoint y: 269, distance: 129.5
click at [461, 353] on li "[PERSON_NAME] , Senior Advisor, GreenBear Group LLC" at bounding box center [330, 361] width 349 height 17
click at [184, 405] on strong "[PERSON_NAME]" at bounding box center [207, 413] width 103 height 17
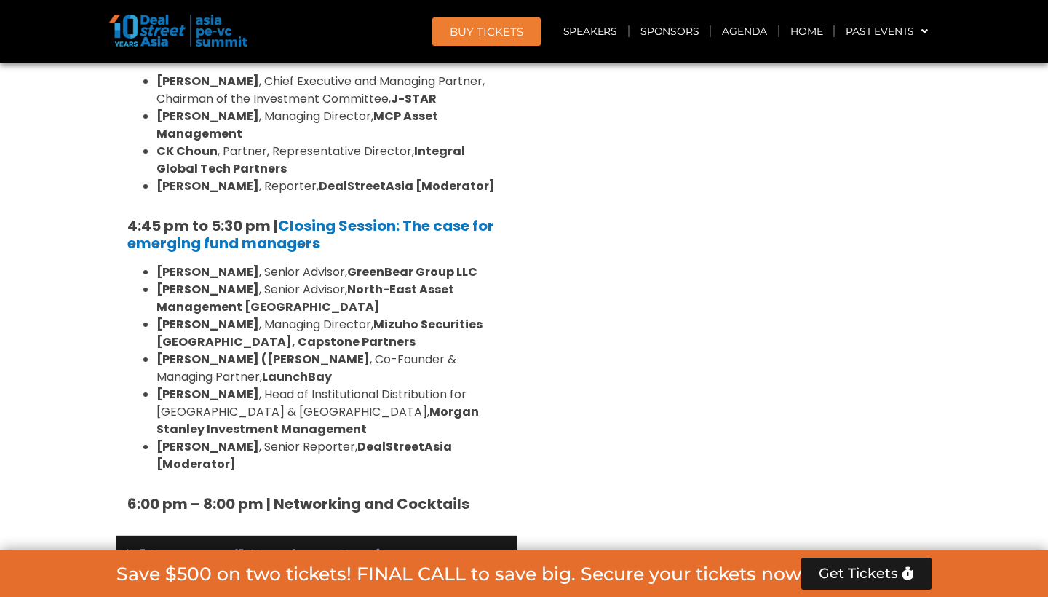
scroll to position [2272, 0]
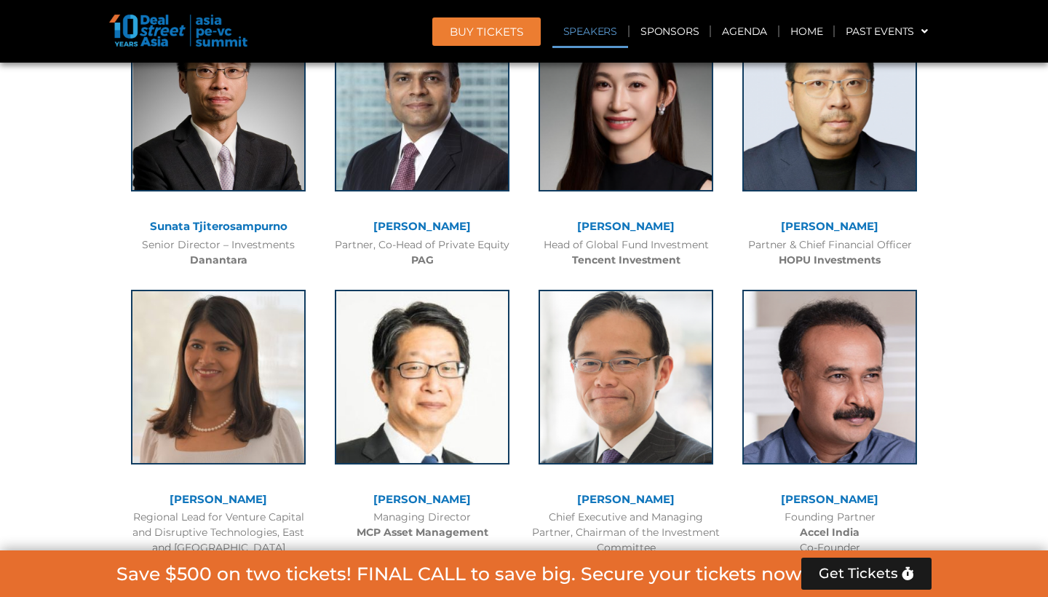
scroll to position [1874, 0]
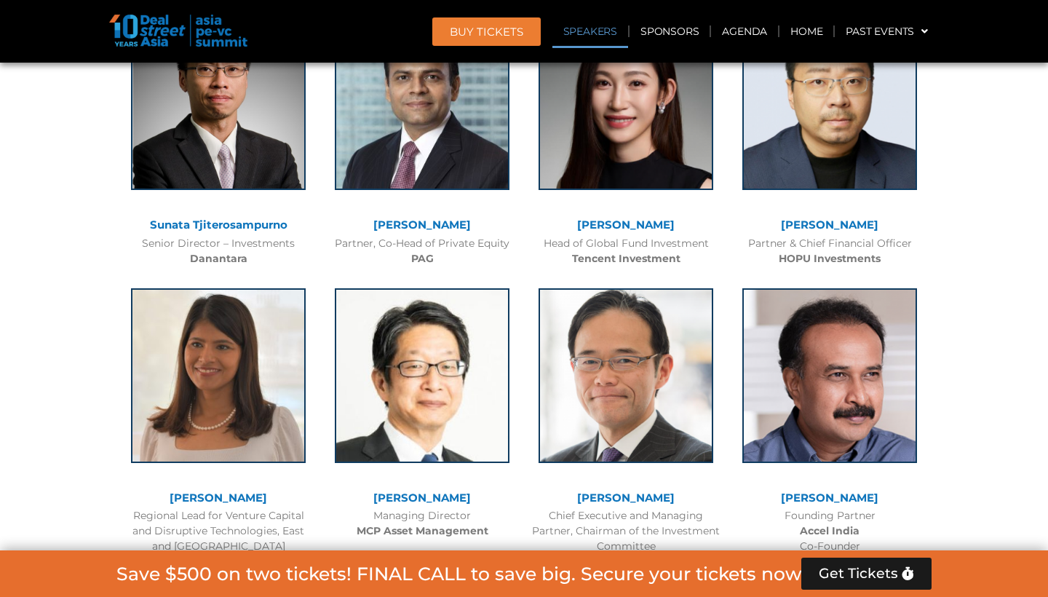
click at [413, 262] on div "Partner, Co-Head of Private Equity PAG" at bounding box center [421, 251] width 189 height 31
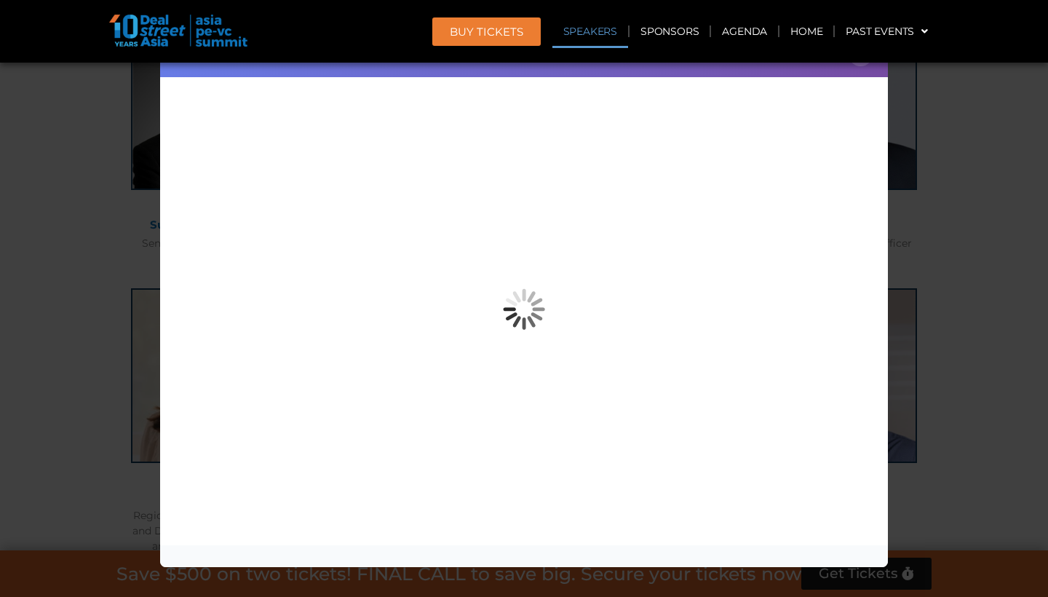
click at [36, 330] on div "Speaker Profile ×" at bounding box center [524, 298] width 1048 height 597
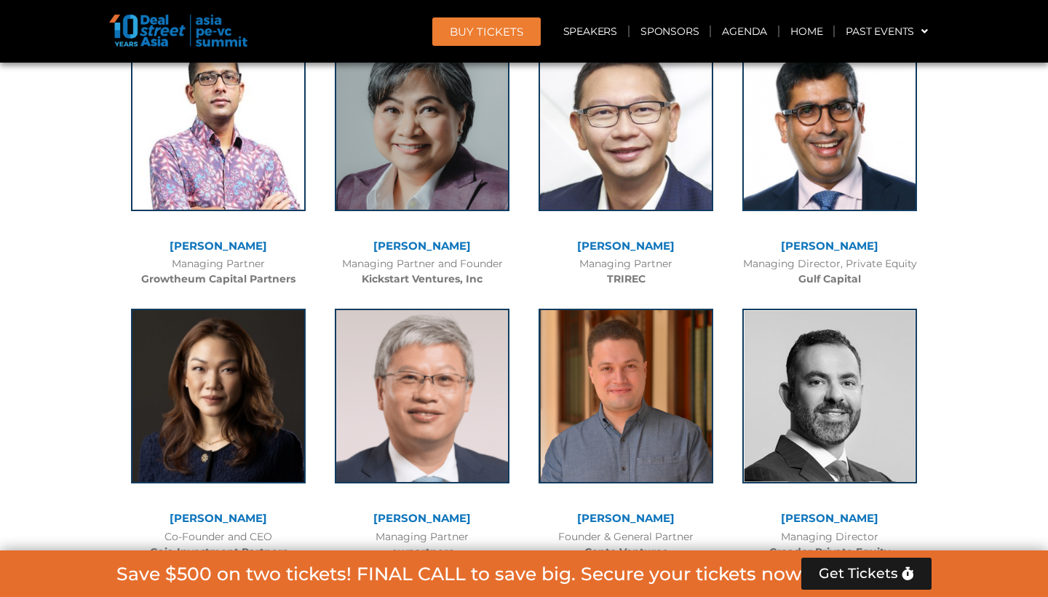
scroll to position [3867, 0]
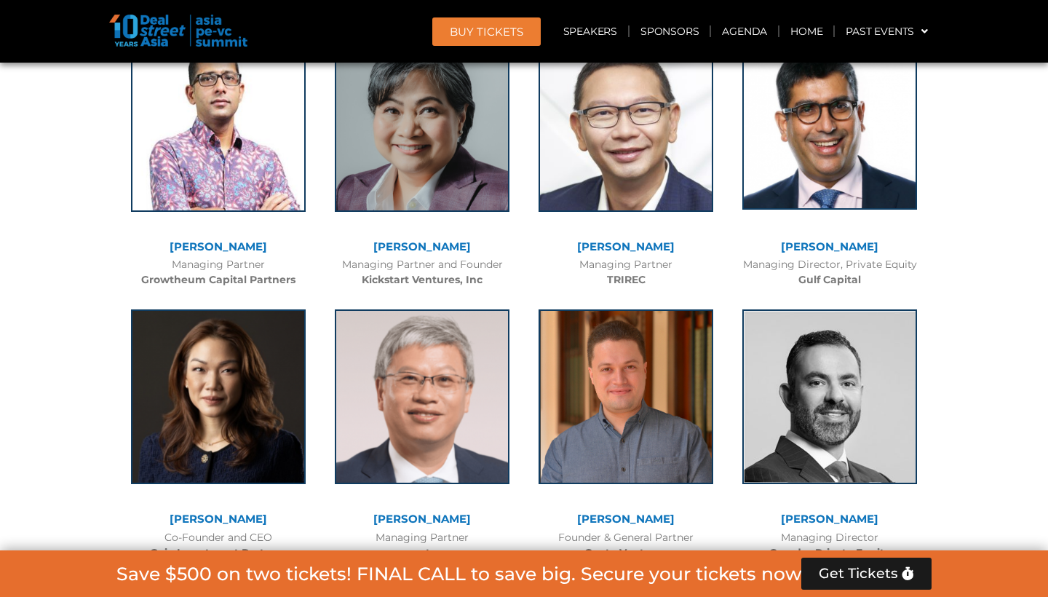
click at [839, 130] on img at bounding box center [829, 122] width 175 height 175
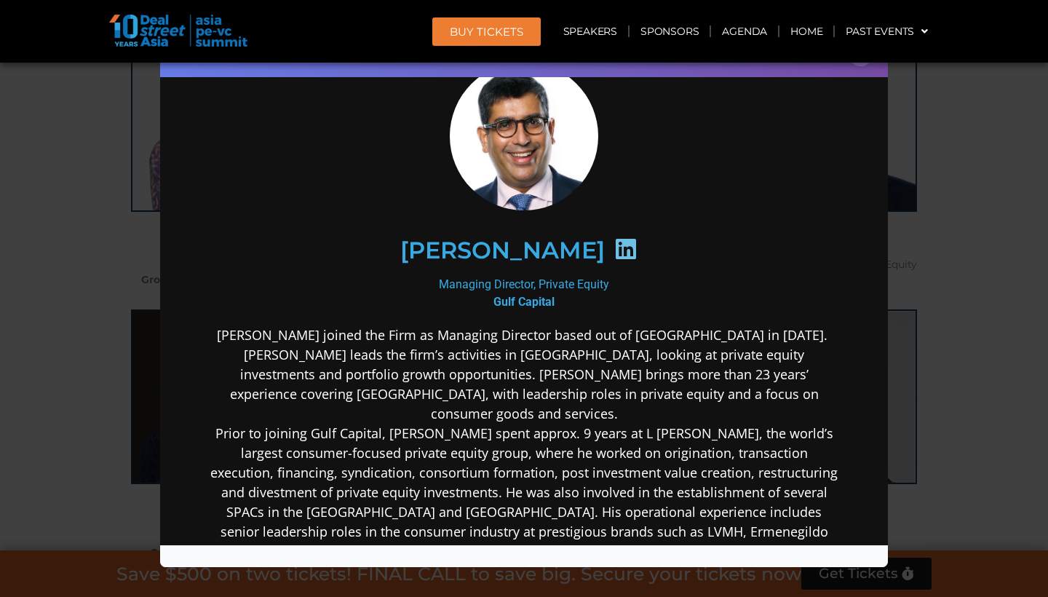
scroll to position [65, 0]
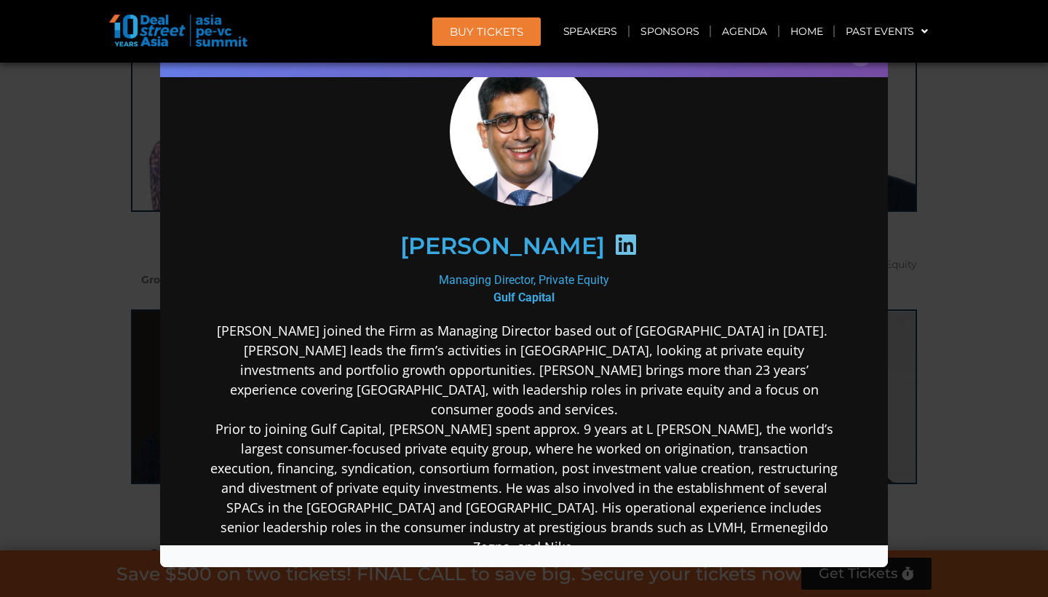
click at [92, 397] on div "Speaker Profile ×" at bounding box center [524, 298] width 1048 height 597
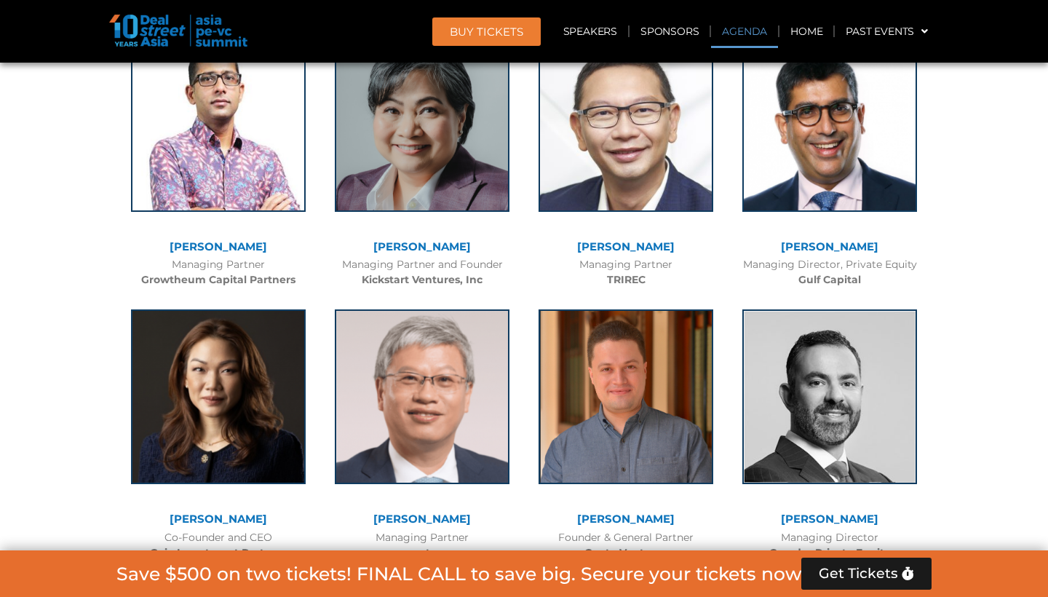
click at [743, 39] on link "Agenda" at bounding box center [744, 31] width 67 height 33
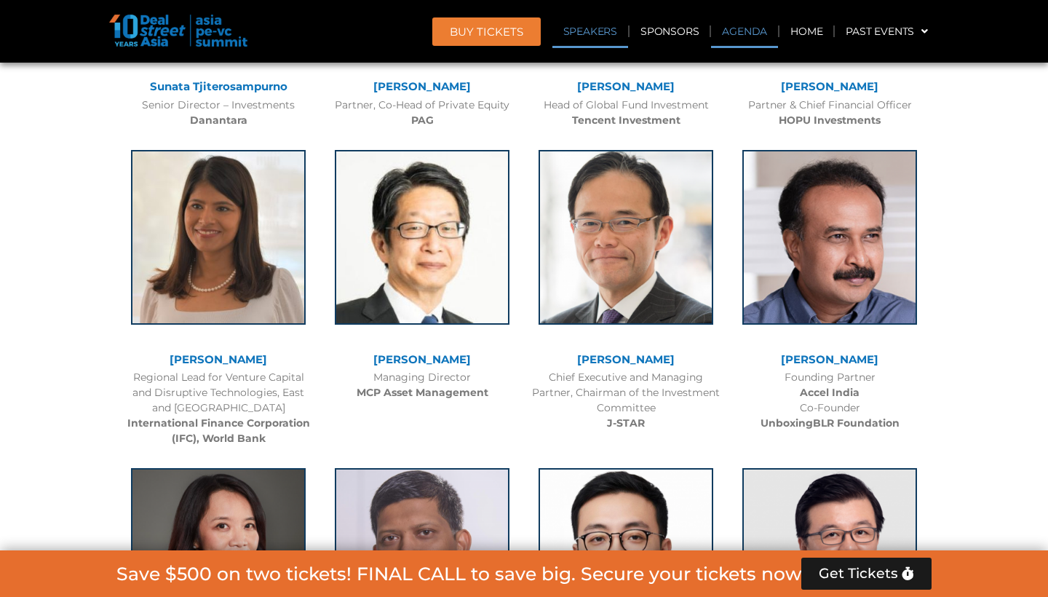
scroll to position [941, 0]
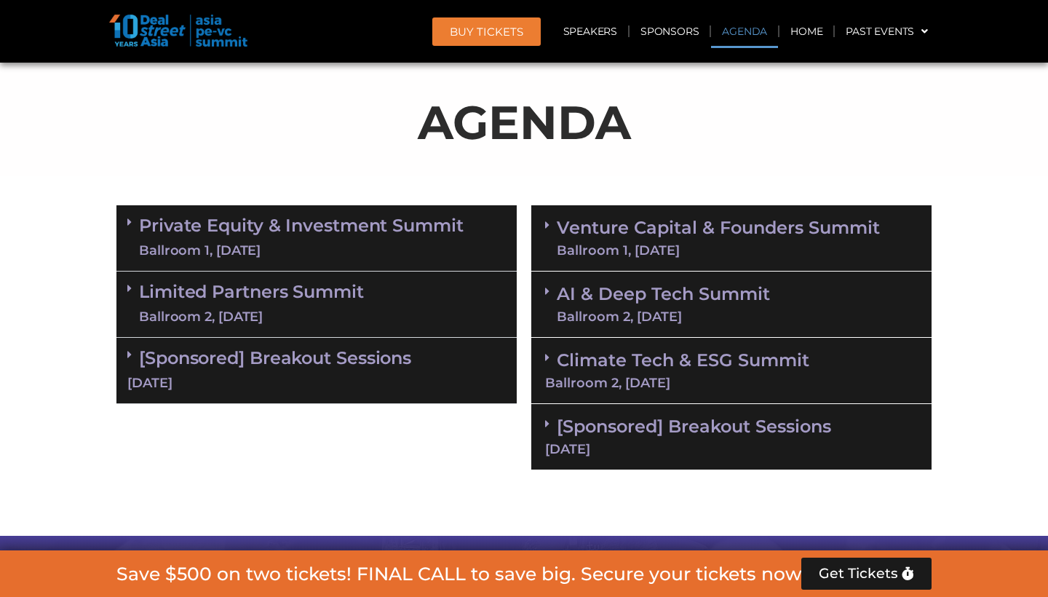
click at [231, 357] on link "[Sponsored] Breakout Sessions [DATE]" at bounding box center [316, 369] width 378 height 45
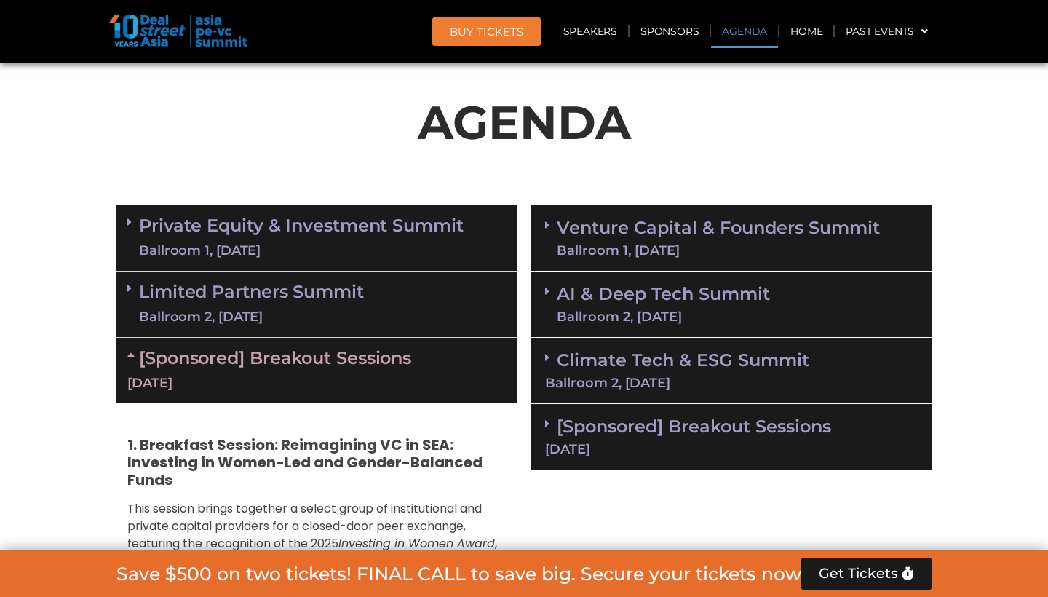
click at [561, 424] on link "[Sponsored] Breakout Sessions 11 Sept" at bounding box center [731, 435] width 373 height 40
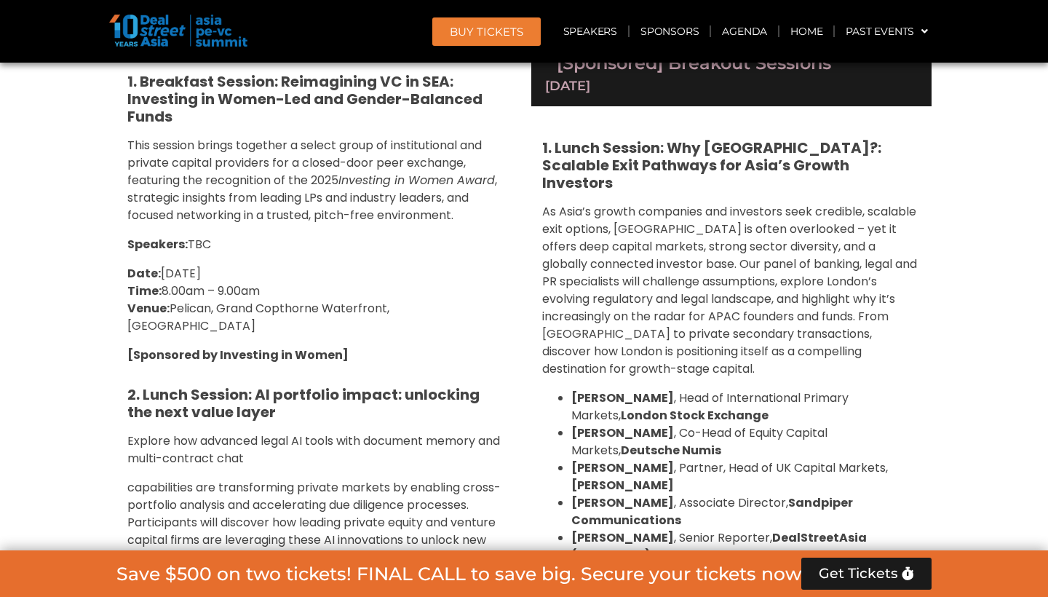
scroll to position [1283, 0]
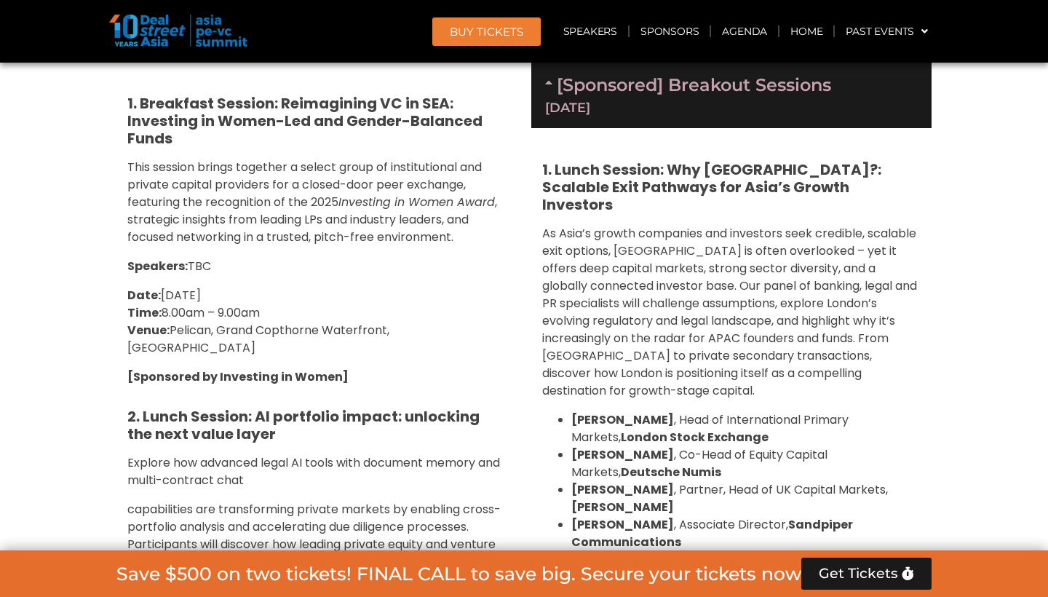
click at [557, 92] on link "[Sponsored] Breakout Sessions 11 Sept" at bounding box center [731, 94] width 373 height 40
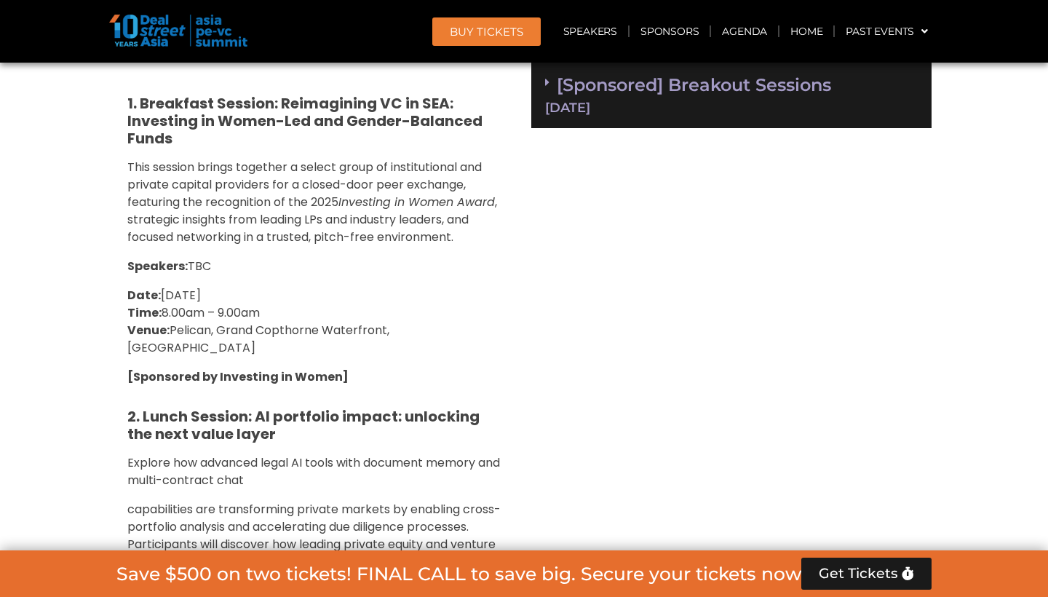
click at [693, 84] on link "[Sponsored] Breakout Sessions 11 Sept" at bounding box center [731, 94] width 373 height 40
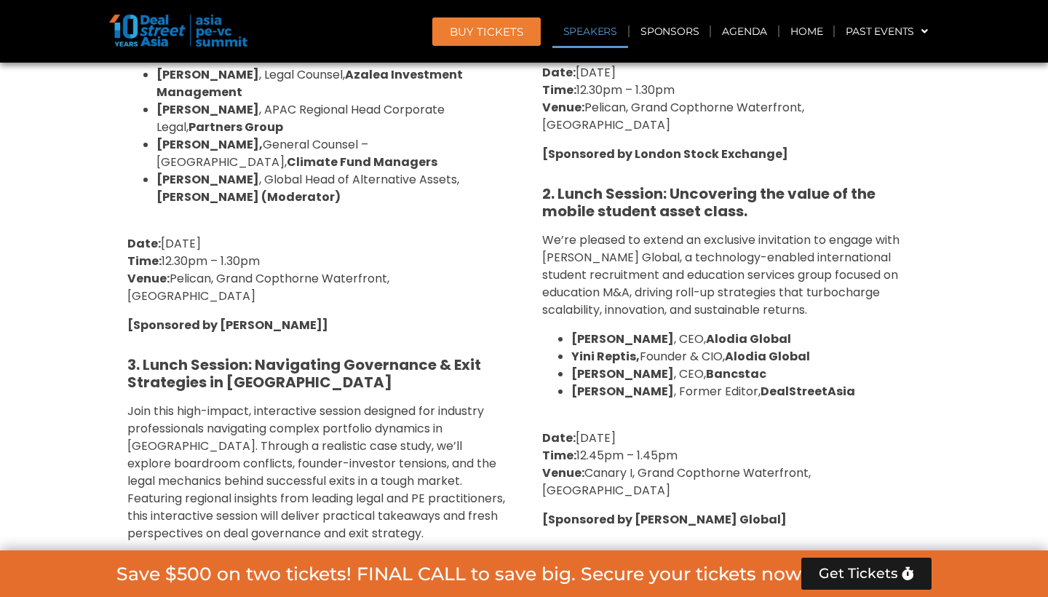
scroll to position [1828, 0]
